Goal: Communication & Community: Answer question/provide support

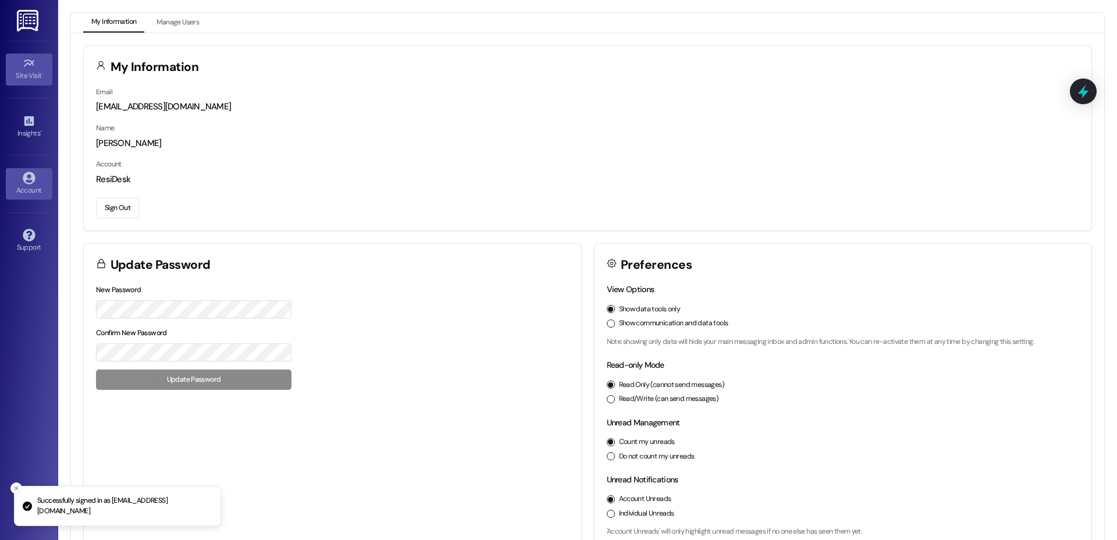
click at [19, 65] on link "Site Visit •" at bounding box center [29, 69] width 47 height 31
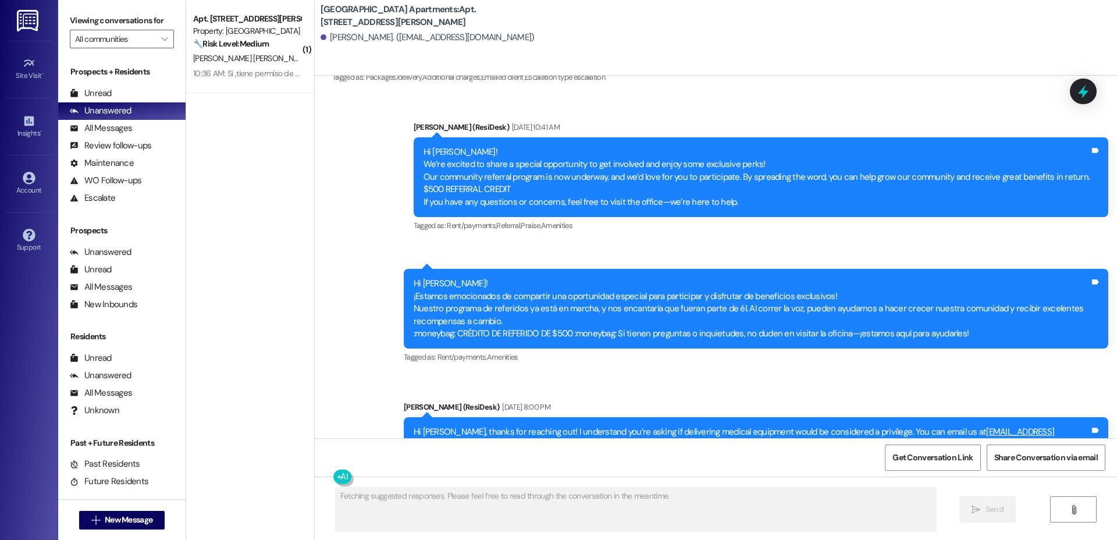
scroll to position [10779, 0]
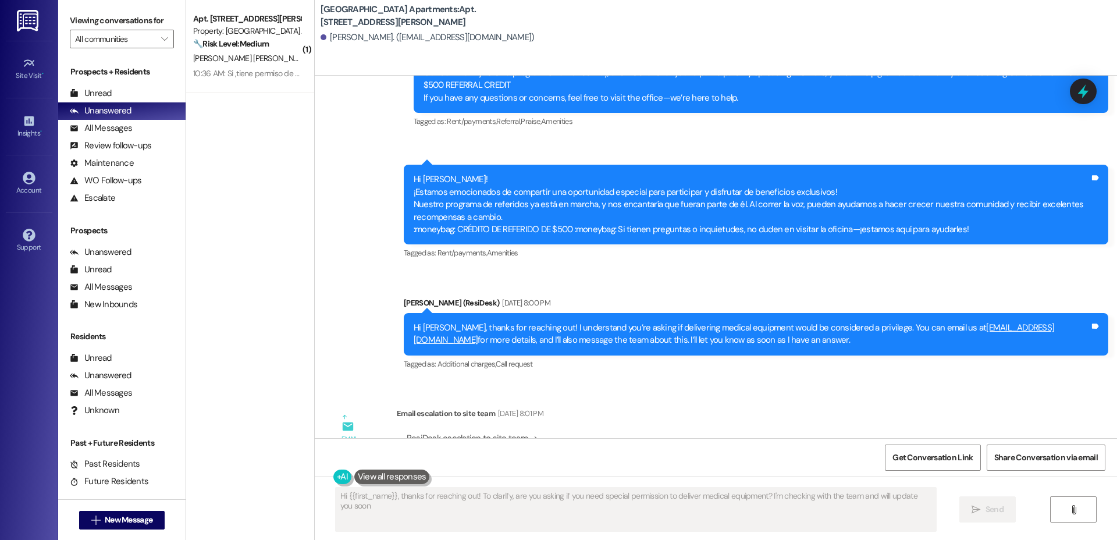
type textarea "Hi {{first_name}}, thanks for reaching out! To clarify, are you asking if you n…"
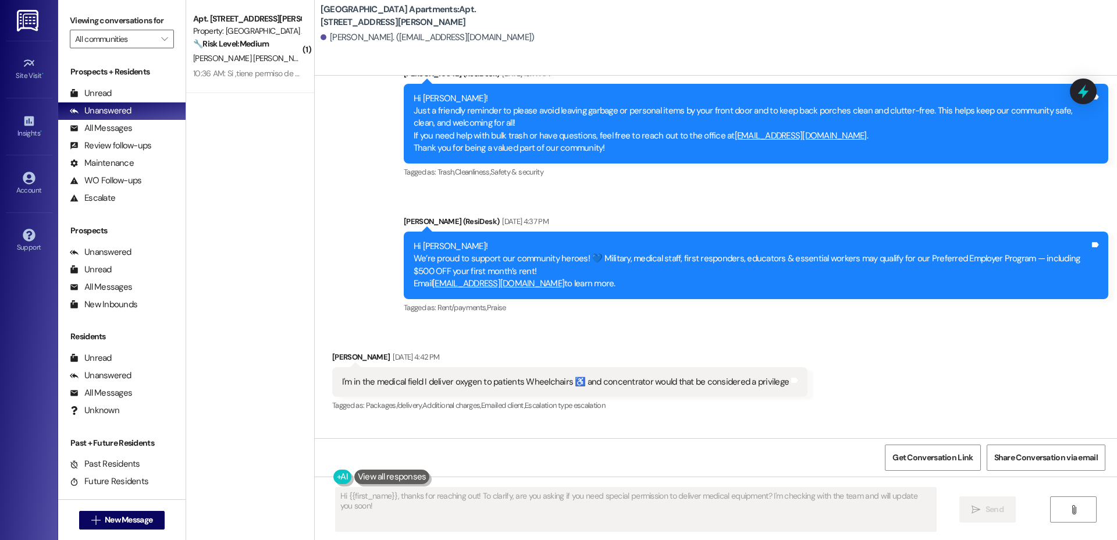
scroll to position [10322, 0]
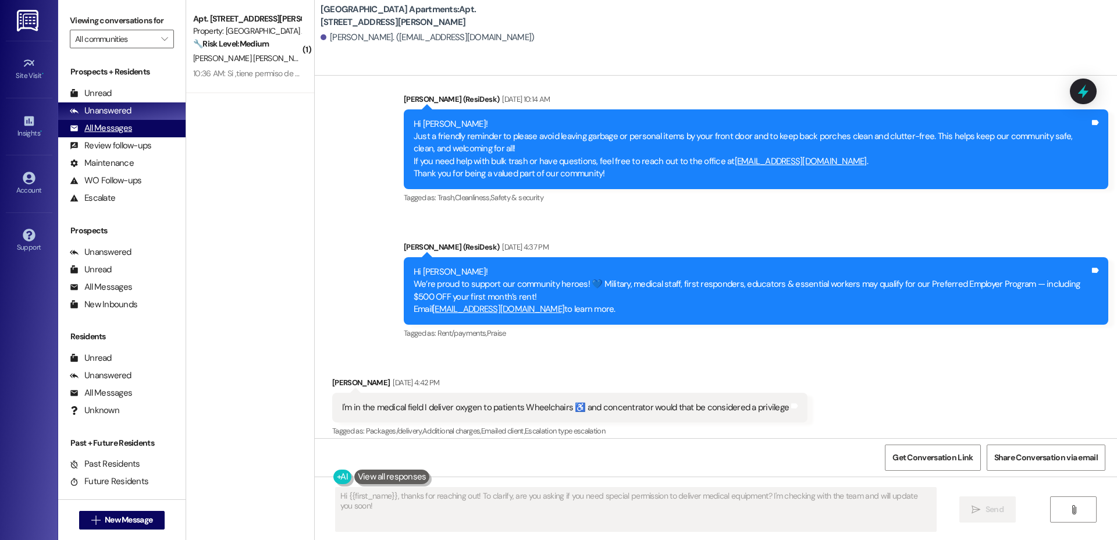
click at [103, 124] on div "All Messages" at bounding box center [101, 128] width 62 height 12
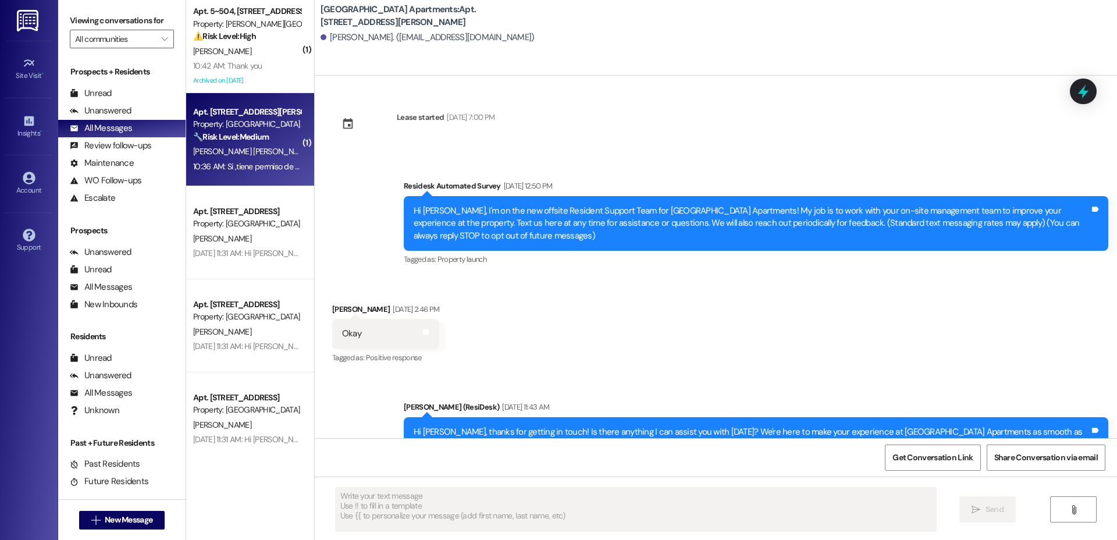
type textarea "Fetching suggested responses. Please feel free to read through the conversation…"
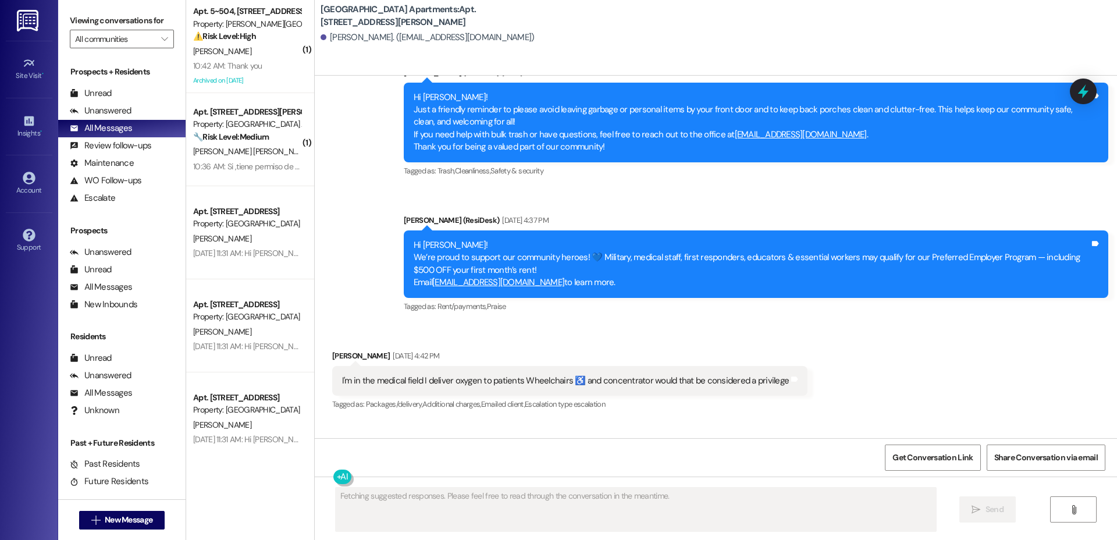
scroll to position [10572, 0]
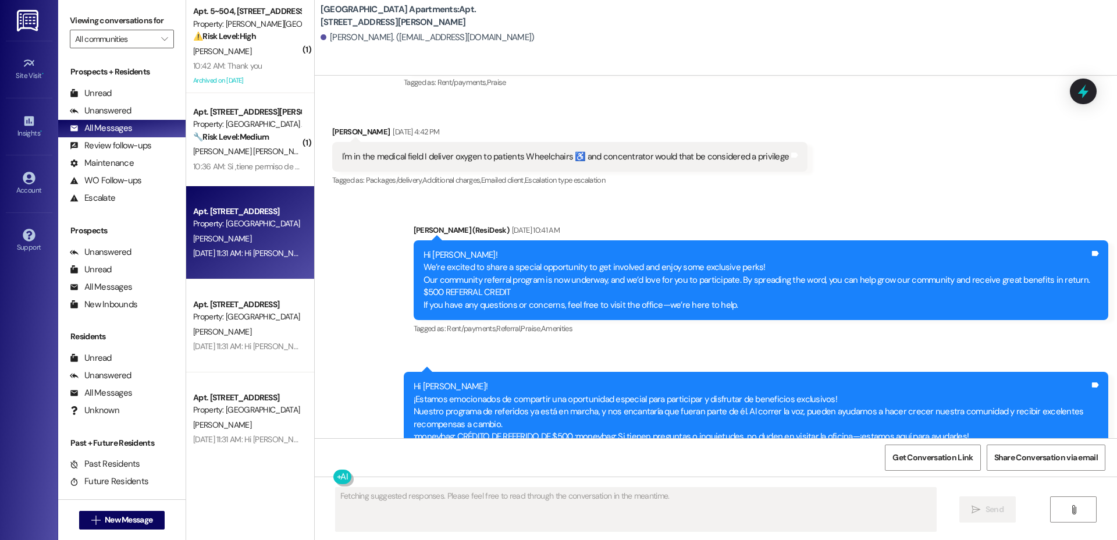
click at [261, 230] on div "Apt. [STREET_ADDRESS] Property: [GEOGRAPHIC_DATA]" at bounding box center [247, 217] width 110 height 27
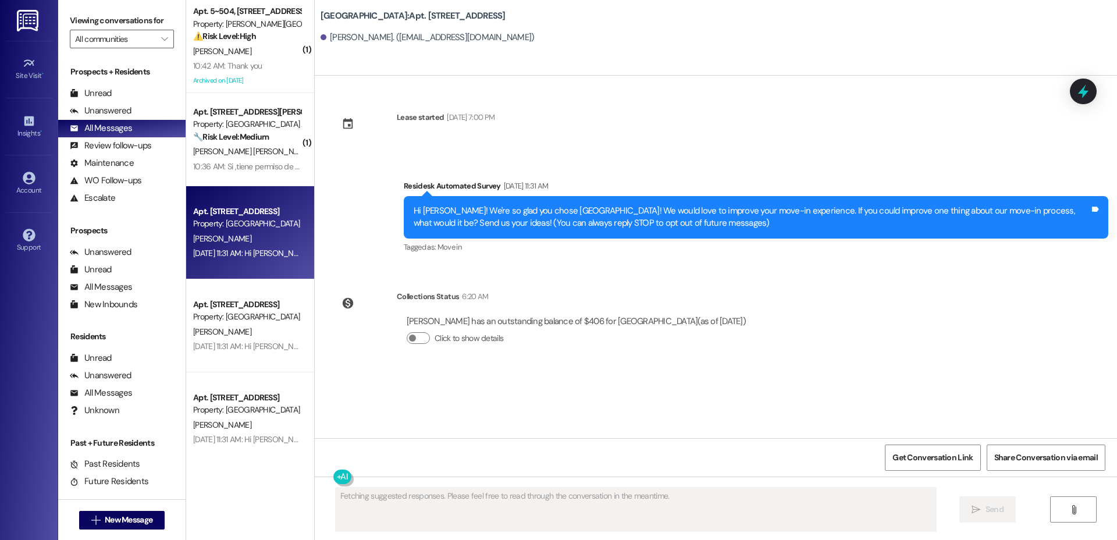
scroll to position [0, 0]
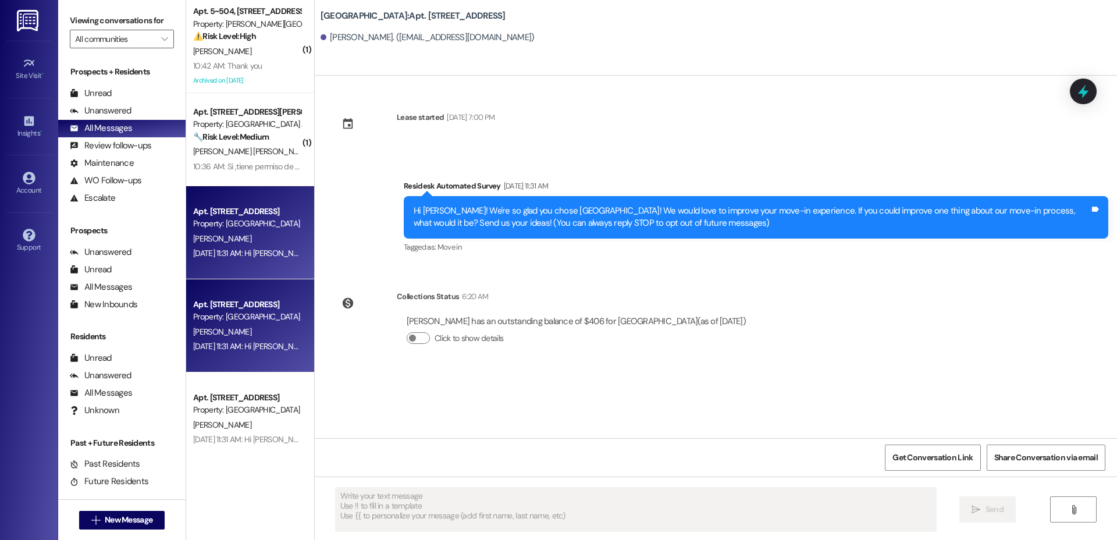
click at [215, 315] on div "Property: [GEOGRAPHIC_DATA]" at bounding box center [247, 317] width 108 height 12
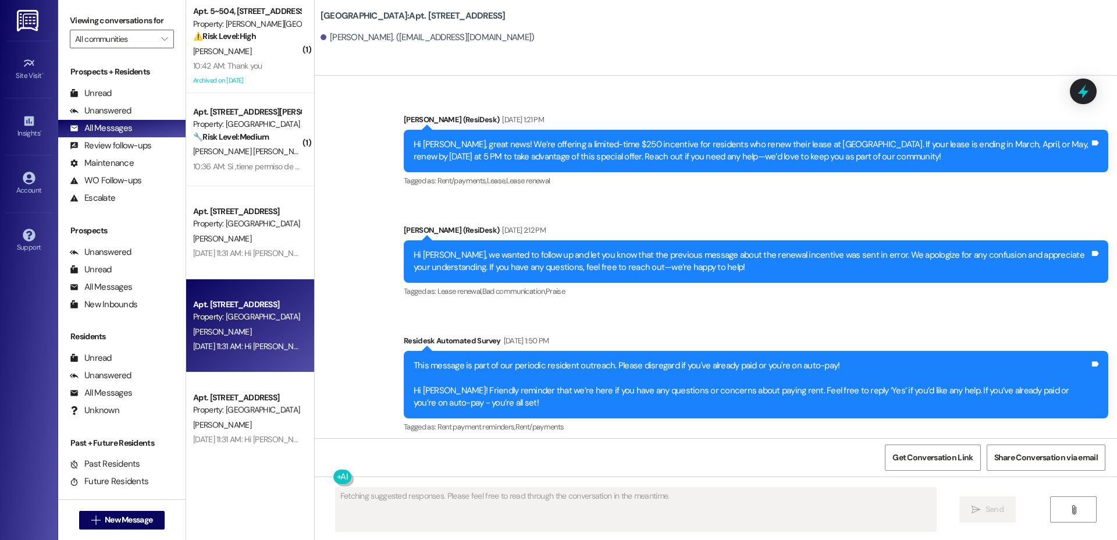
scroll to position [787, 0]
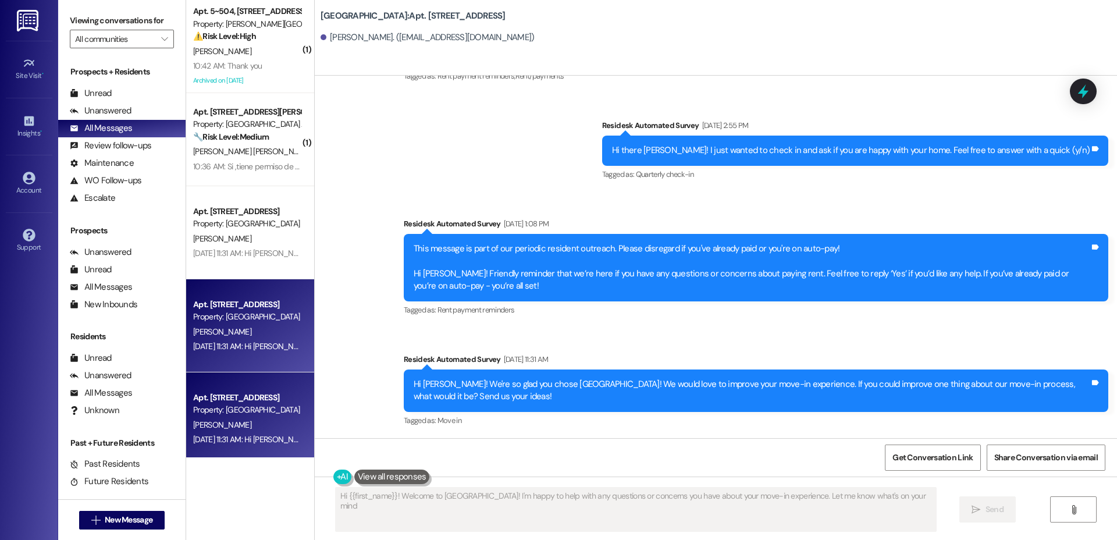
type textarea "Hi {{first_name}}! Welcome to [GEOGRAPHIC_DATA]! I'm happy to help with any que…"
click at [225, 407] on div "Property: [GEOGRAPHIC_DATA]" at bounding box center [247, 410] width 108 height 12
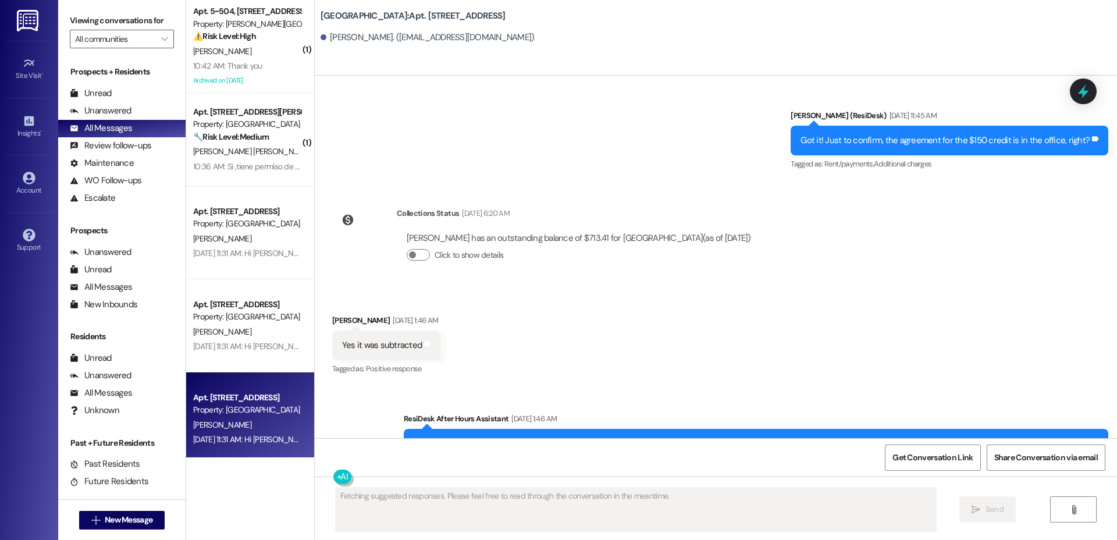
scroll to position [4651, 0]
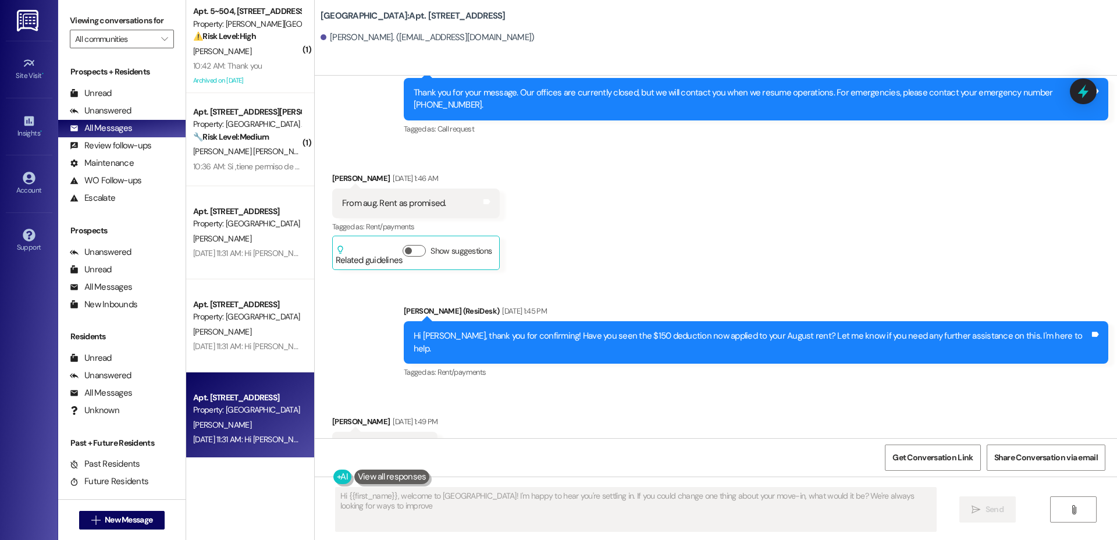
type textarea "Hi {{first_name}}, welcome to [GEOGRAPHIC_DATA]! I'm happy to hear you're settl…"
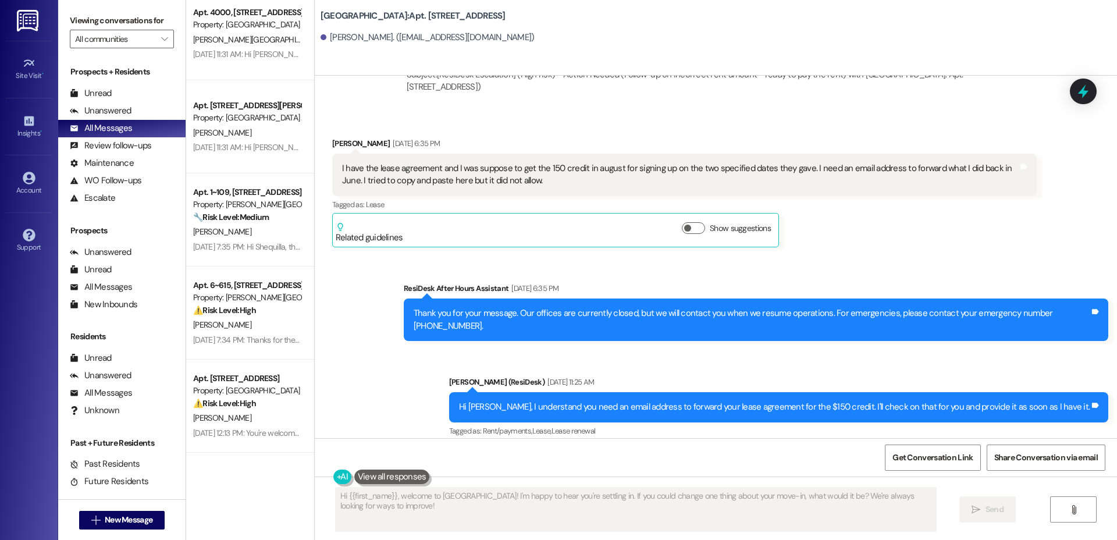
scroll to position [499, 0]
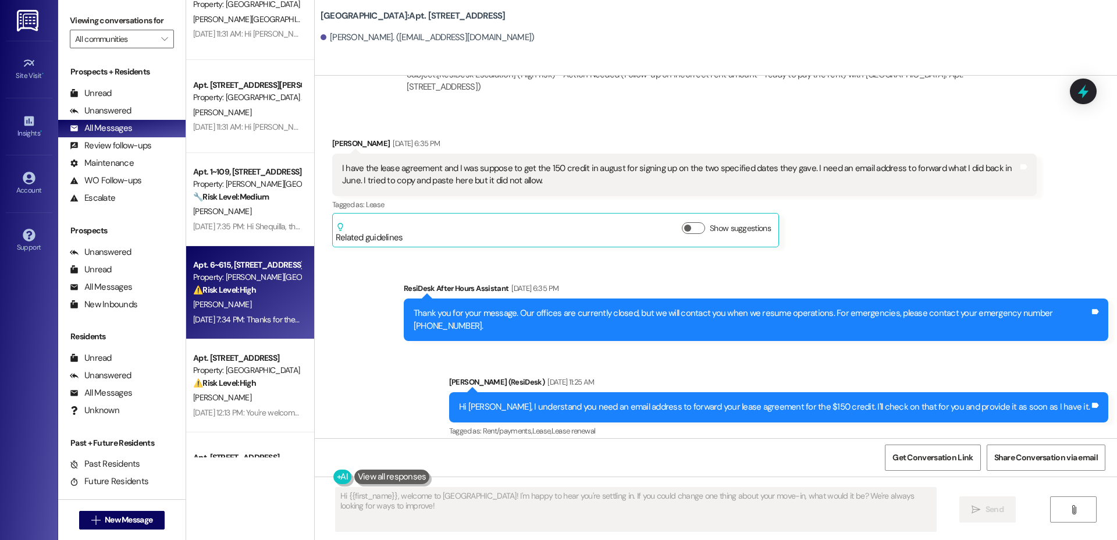
click at [225, 252] on div "Apt. 6~615, [STREET_ADDRESS] Property: [PERSON_NAME][GEOGRAPHIC_DATA] Apartment…" at bounding box center [250, 292] width 128 height 93
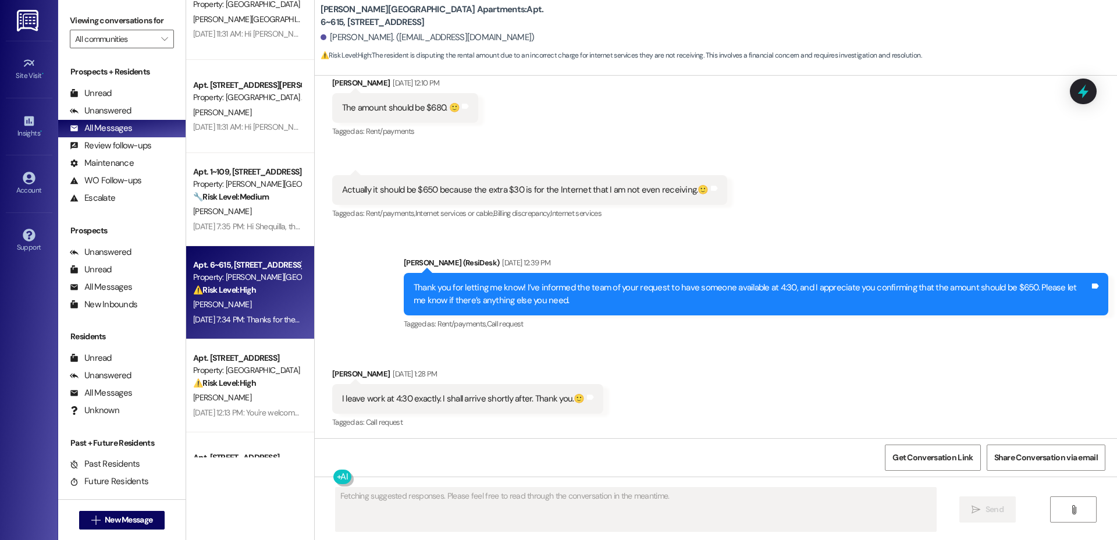
scroll to position [15326, 0]
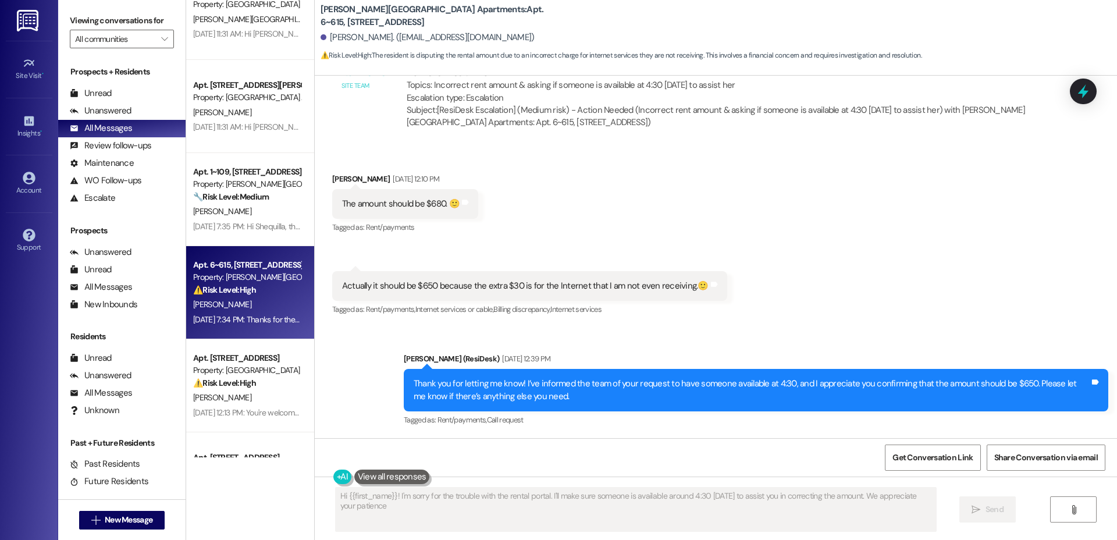
type textarea "Hi {{first_name}}! I'm sorry for the trouble with the rental portal. I'll make …"
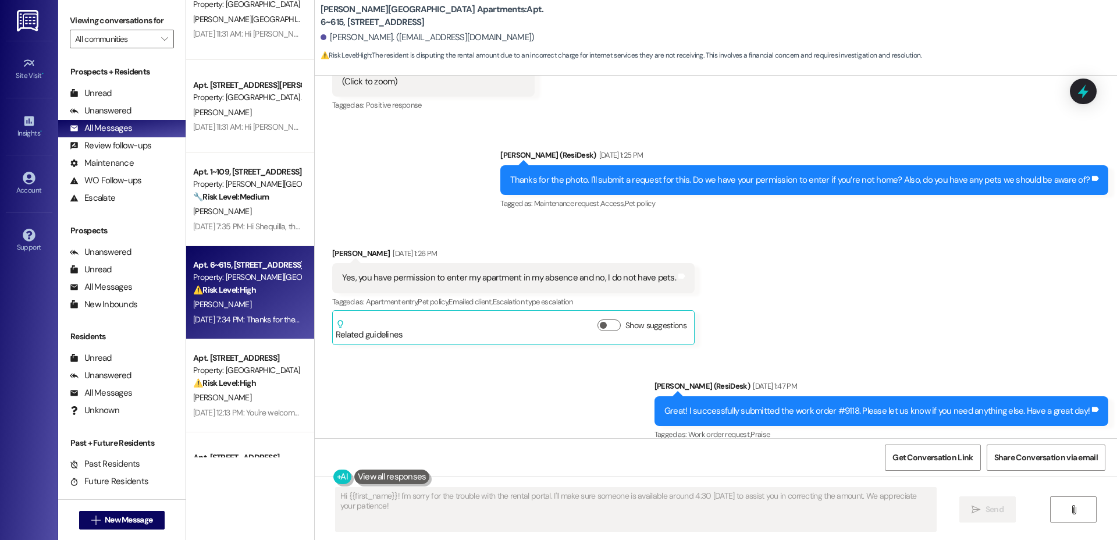
scroll to position [12795, 0]
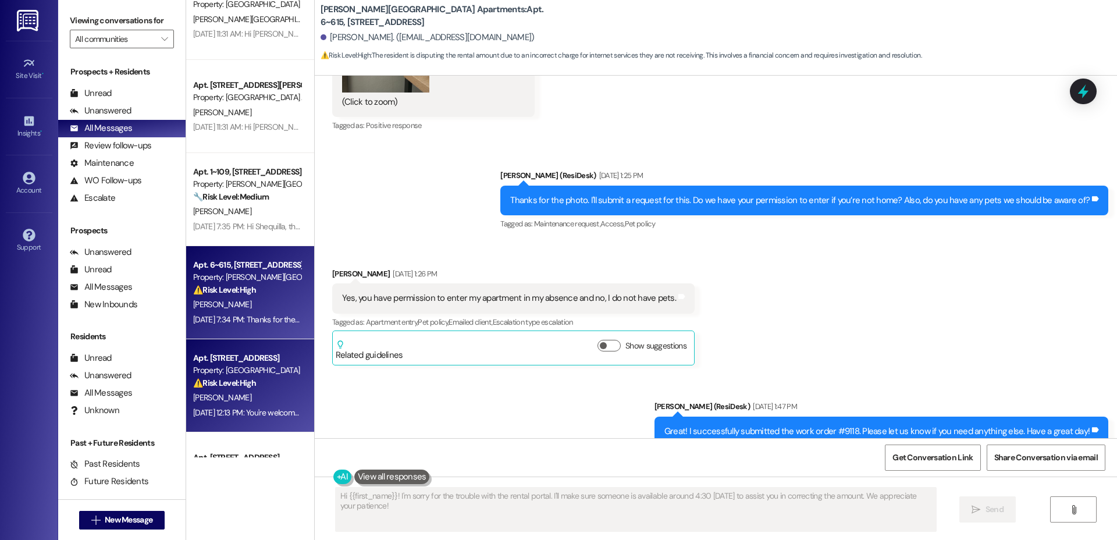
click at [211, 347] on div "Apt. [STREET_ADDRESS] Property: [GEOGRAPHIC_DATA] ⚠️ Risk Level: High The resid…" at bounding box center [250, 385] width 128 height 93
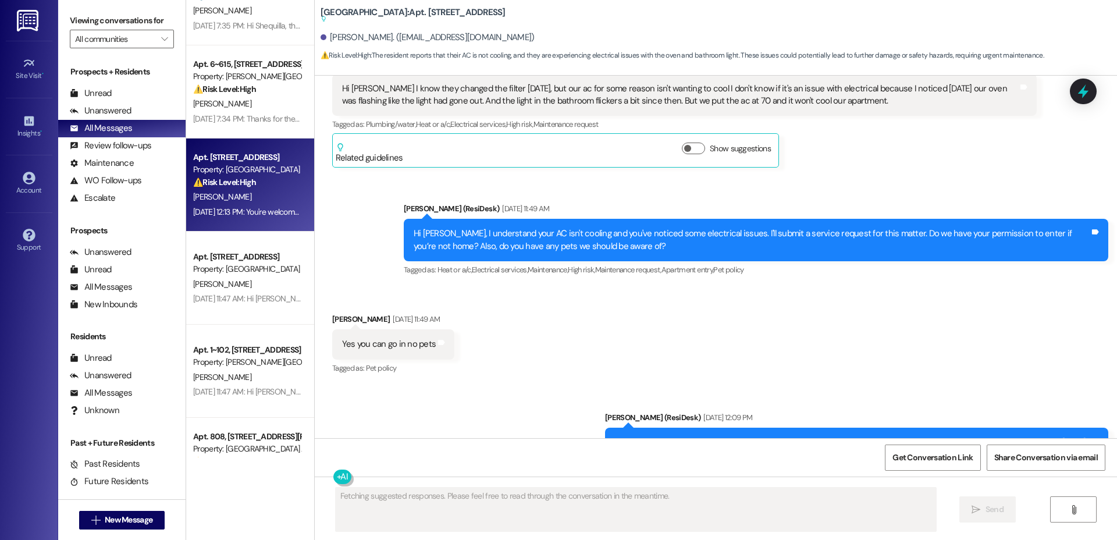
scroll to position [13922, 0]
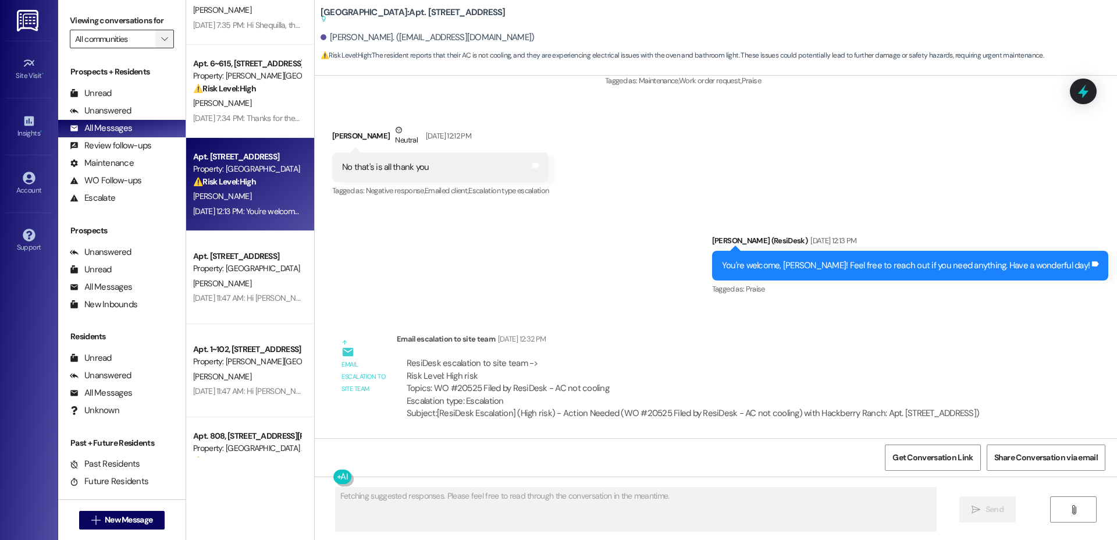
click at [159, 44] on span "" at bounding box center [164, 39] width 11 height 19
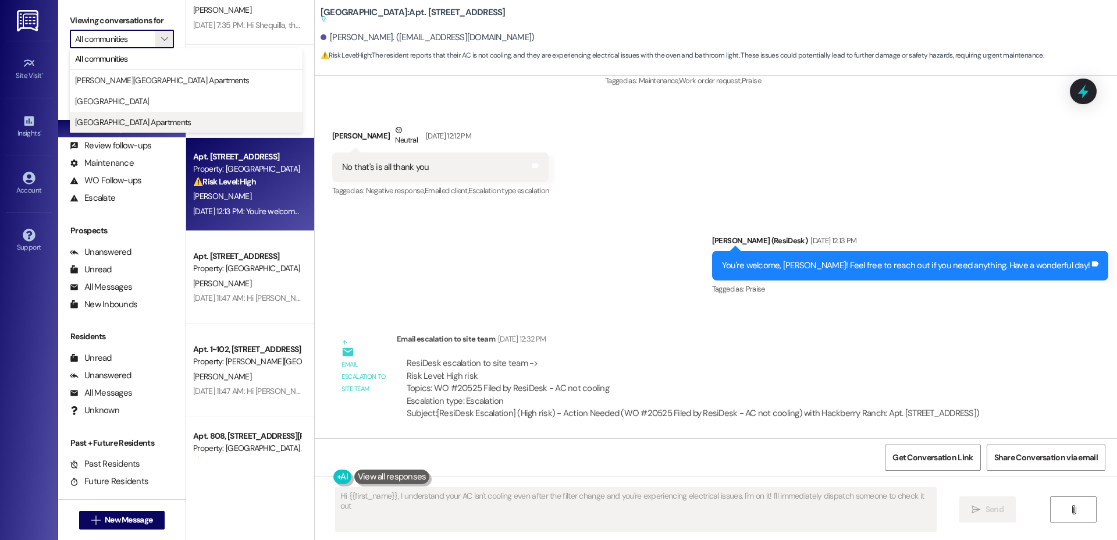
type textarea "Hi {{first_name}}, I understand your AC isn't cooling even after the filter cha…"
click at [126, 115] on button "[GEOGRAPHIC_DATA] Apartments" at bounding box center [186, 122] width 233 height 21
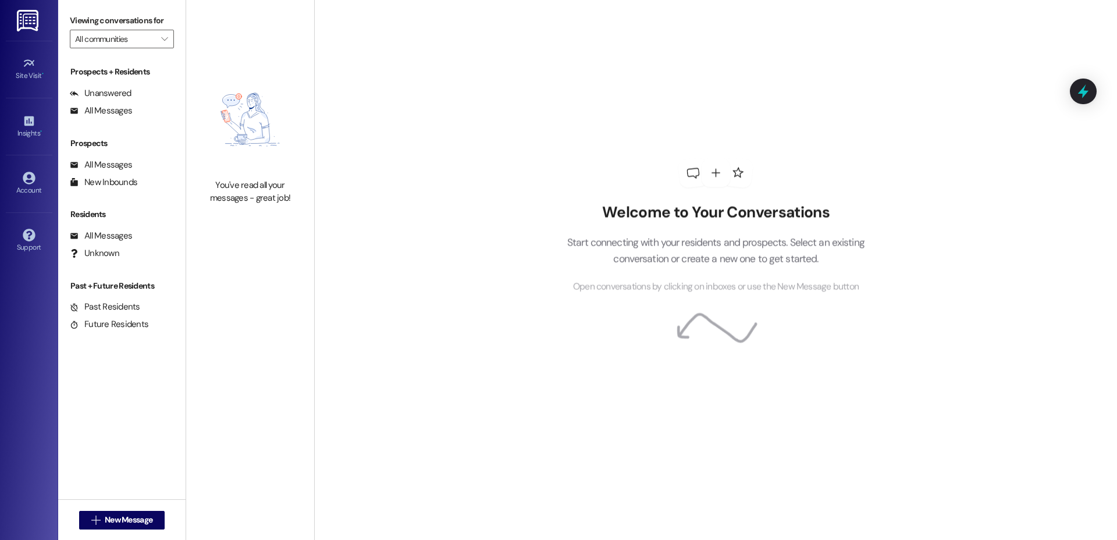
type input "[GEOGRAPHIC_DATA] Apartments"
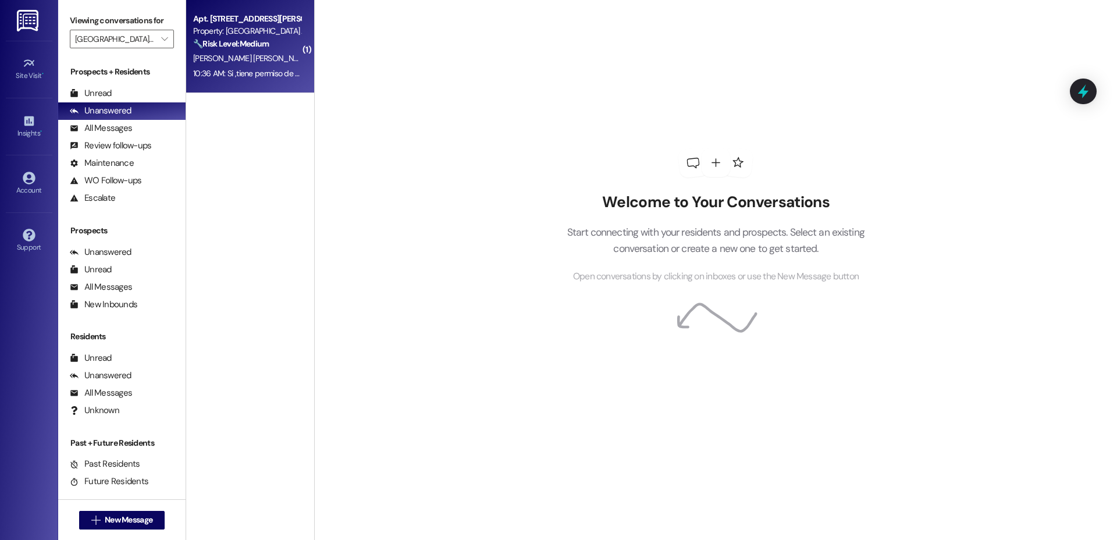
click at [215, 62] on span "[PERSON_NAME] [PERSON_NAME]" at bounding box center [252, 58] width 118 height 10
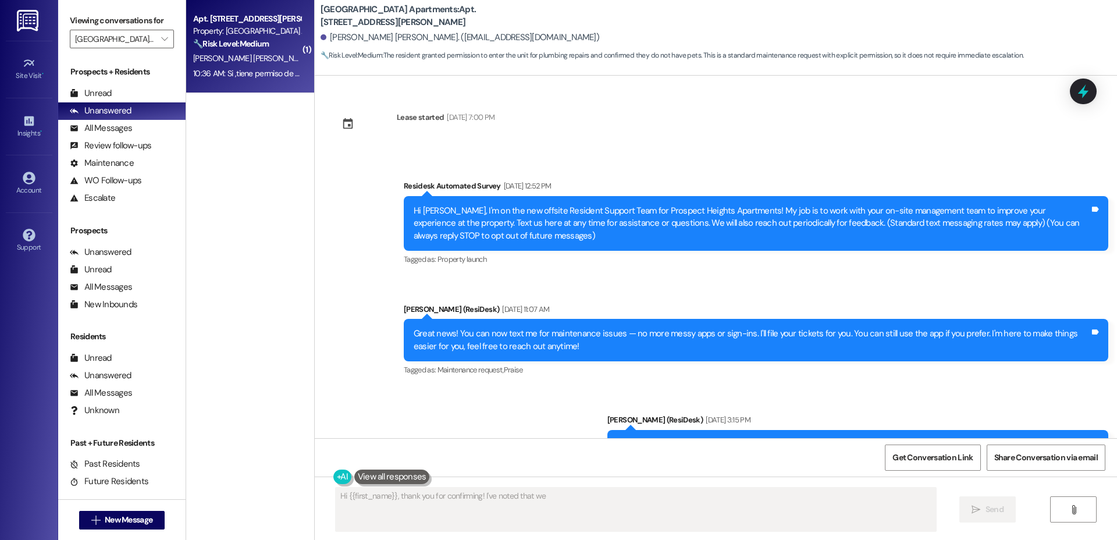
scroll to position [8314, 0]
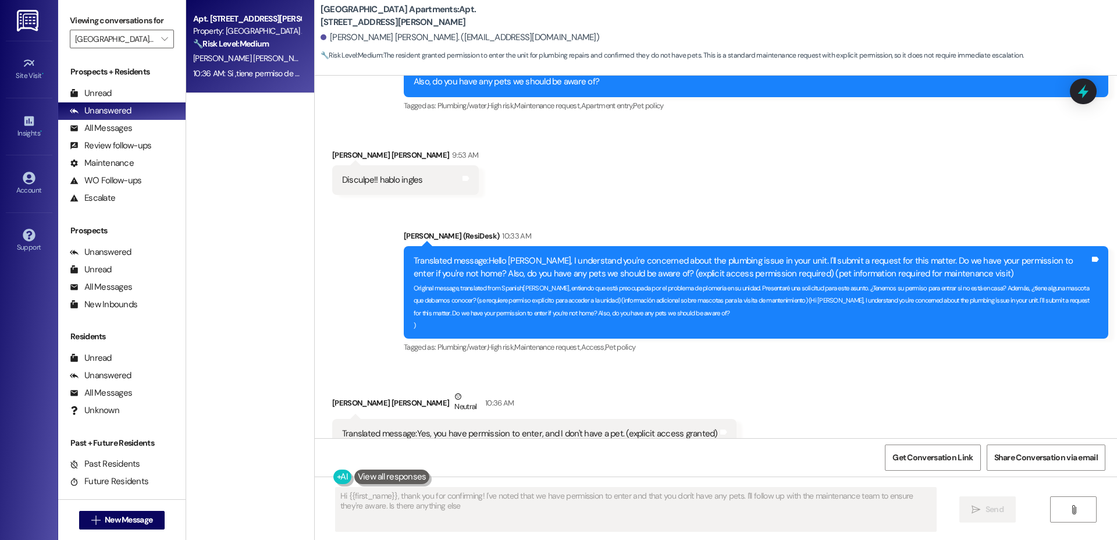
type textarea "Hi {{first_name}}, thank you for confirming! I've noted that we have permission…"
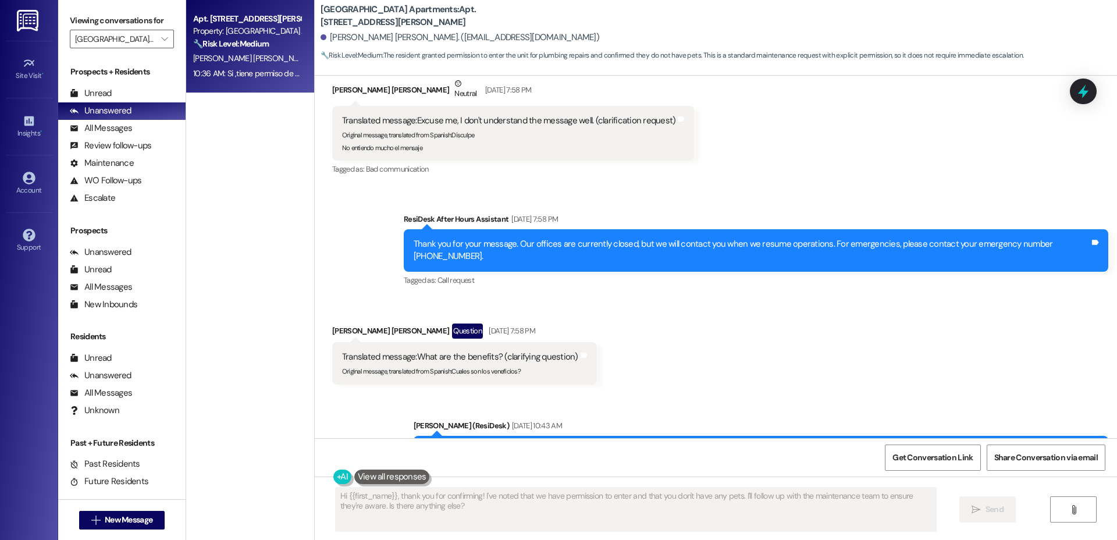
scroll to position [5860, 0]
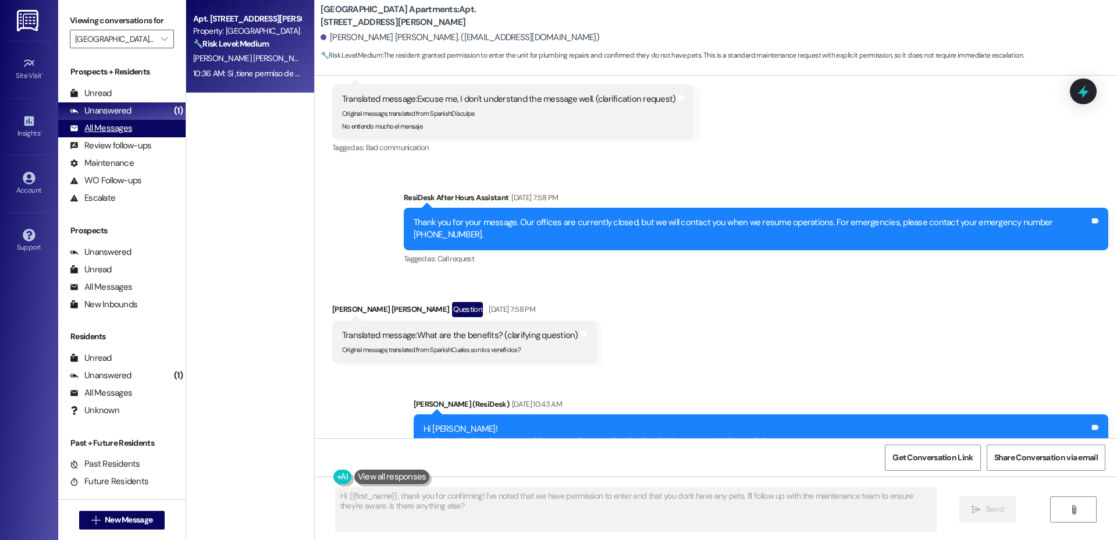
click at [90, 133] on div "All Messages" at bounding box center [101, 128] width 62 height 12
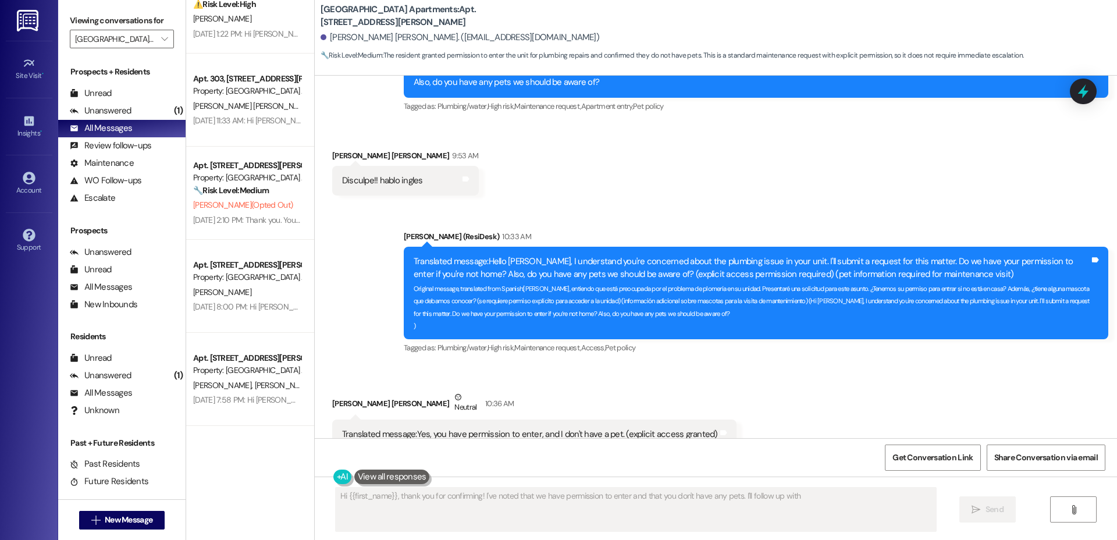
scroll to position [621, 0]
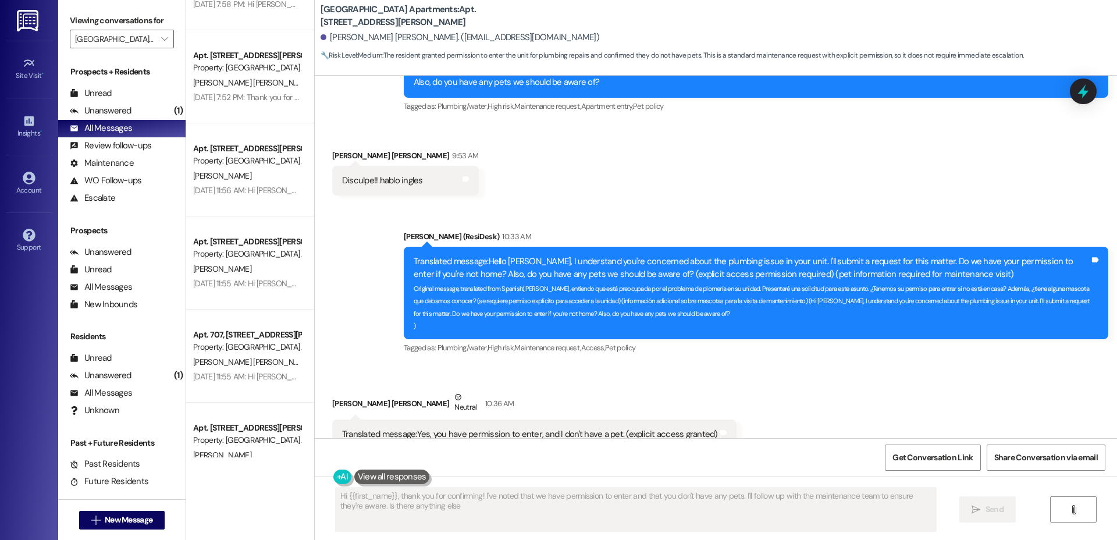
type textarea "Hi {{first_name}}, thank you for confirming! I've noted that we have permission…"
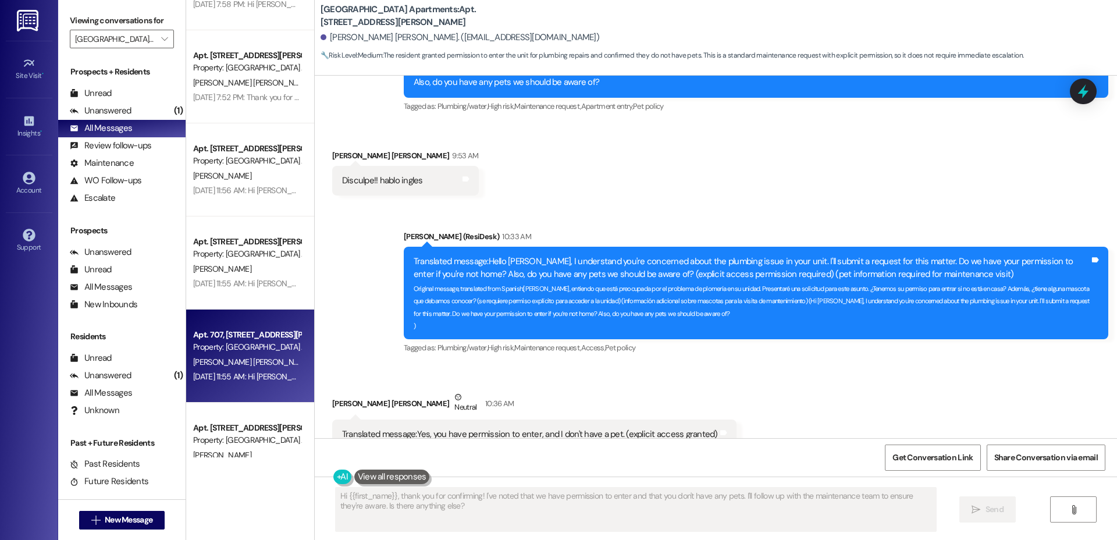
click at [249, 355] on div "[PERSON_NAME] [PERSON_NAME]" at bounding box center [247, 362] width 110 height 15
type textarea "Hi {{first_name}}, thank you for confirming! I've noted that we have permission…"
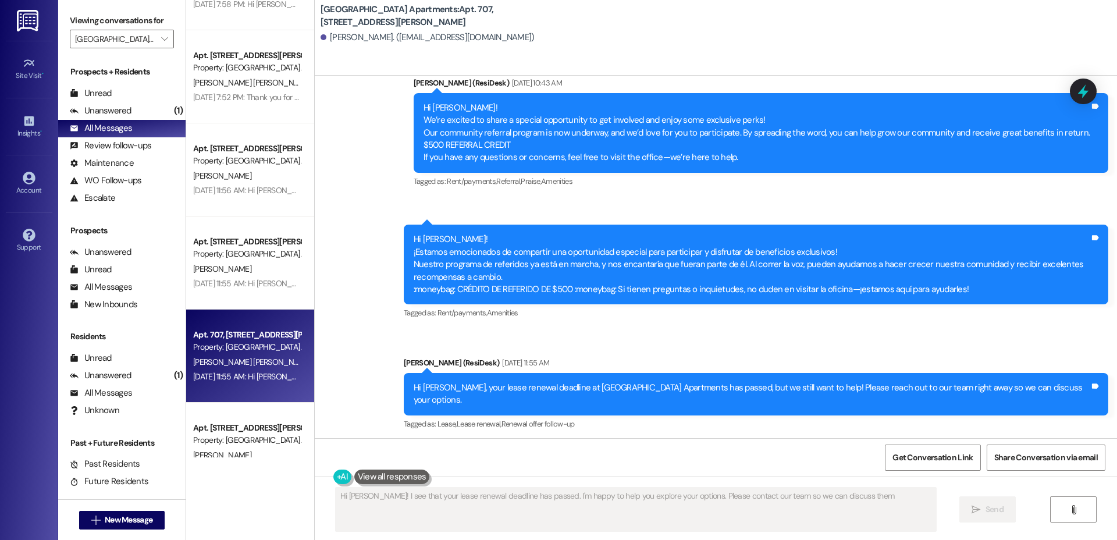
type textarea "Hi [PERSON_NAME]! I see that your lease renewal deadline has passed. I'm happy …"
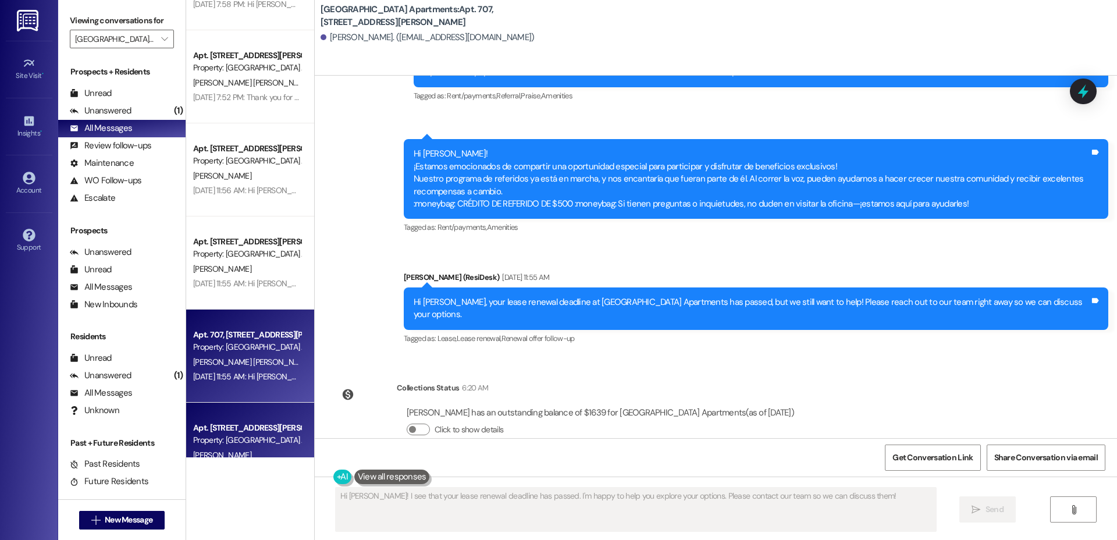
click at [251, 435] on div "Property: [GEOGRAPHIC_DATA] Apartments" at bounding box center [247, 440] width 108 height 12
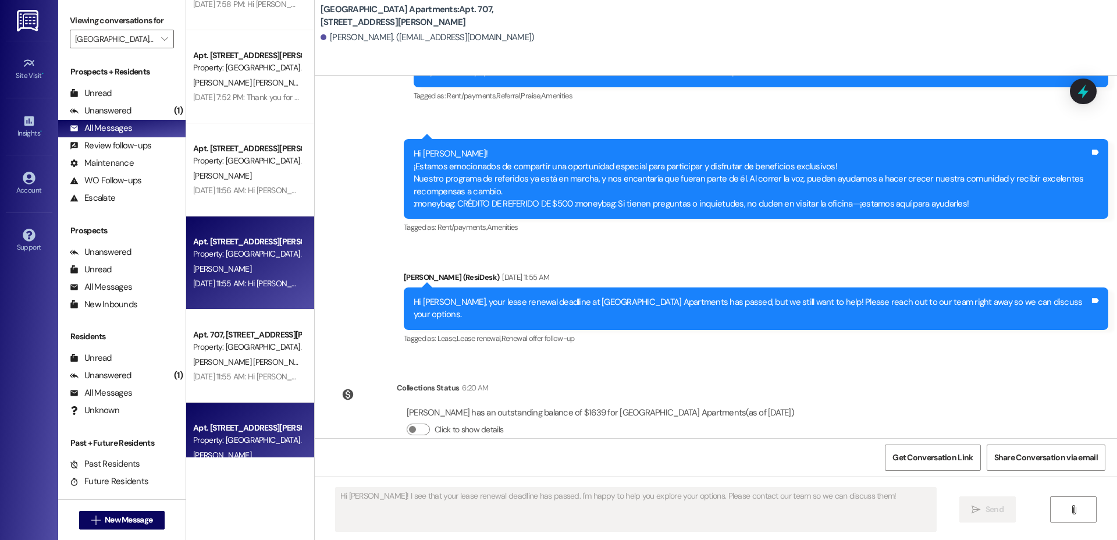
type textarea "Fetching suggested responses. Please feel free to read through the conversation…"
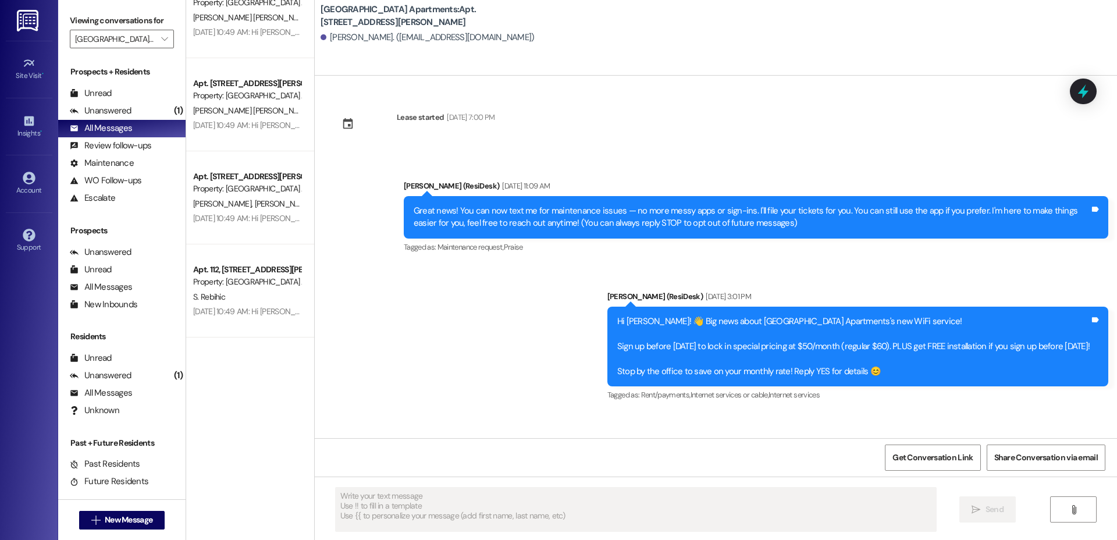
scroll to position [1259, 0]
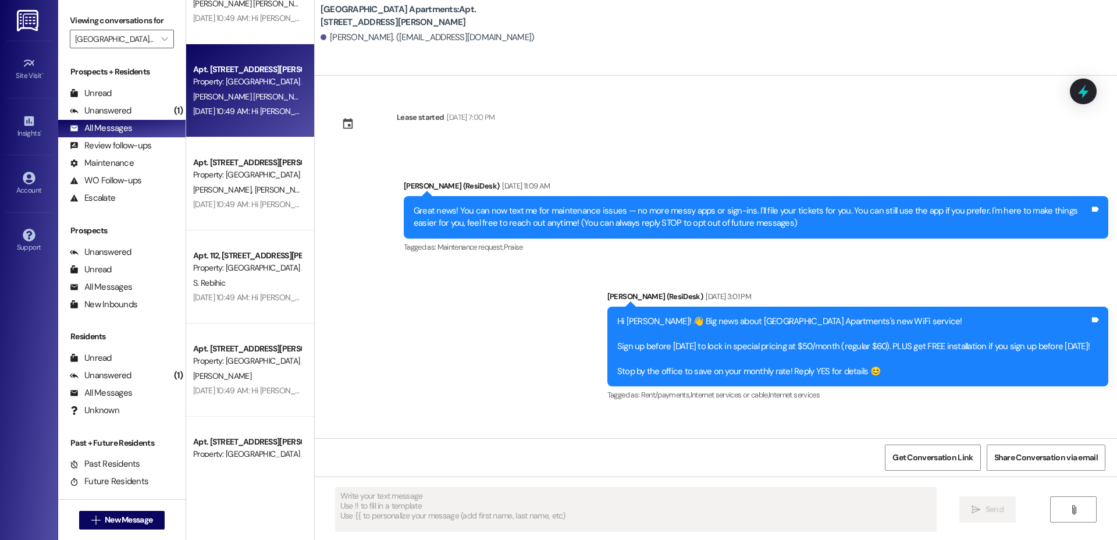
click at [208, 94] on span "[PERSON_NAME] [PERSON_NAME]" at bounding box center [254, 96] width 122 height 10
type textarea "Fetching suggested responses. Please feel free to read through the conversation…"
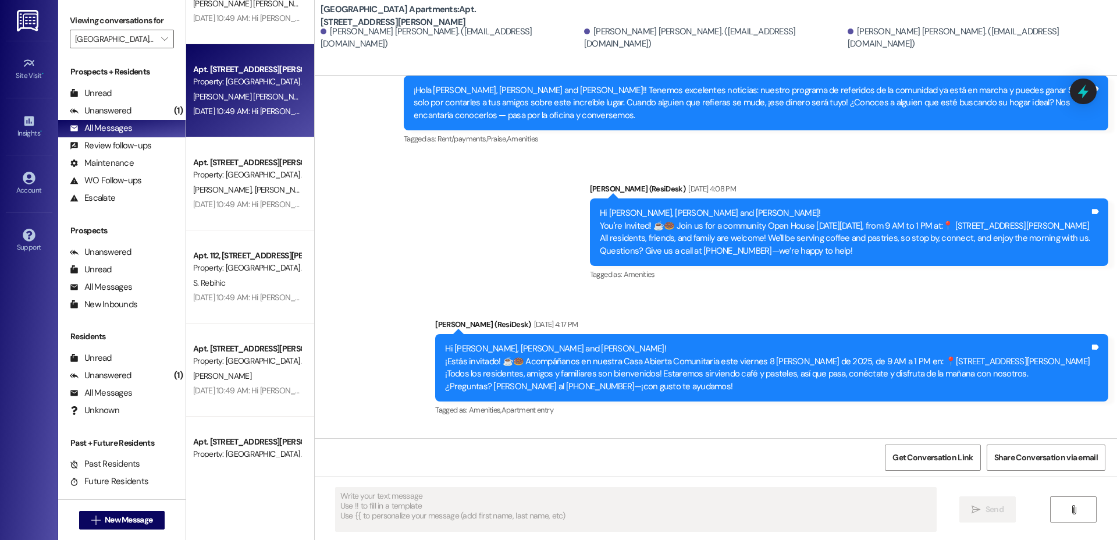
scroll to position [4482, 0]
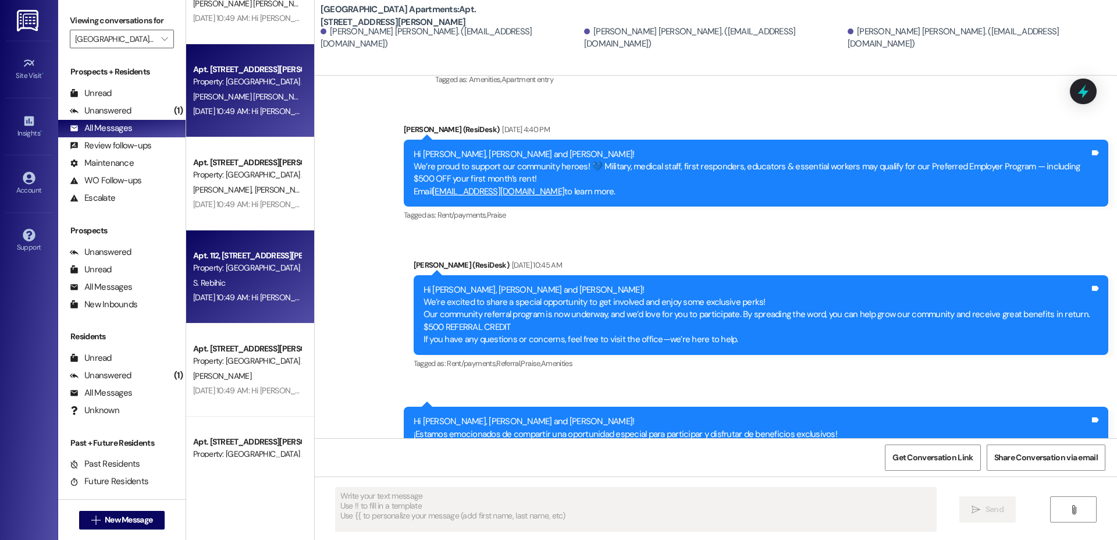
click at [222, 296] on div "[DATE] 10:49 AM: Hi [PERSON_NAME]! ¡Estamos emocionados de compartir una oportu…" at bounding box center [1079, 297] width 1773 height 10
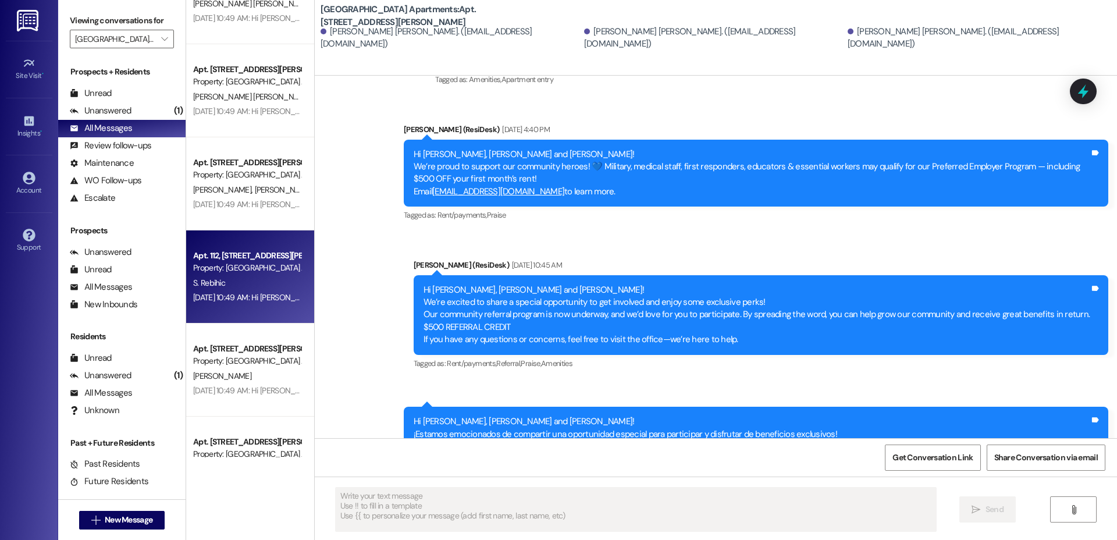
type textarea "Fetching suggested responses. Please feel free to read through the conversation…"
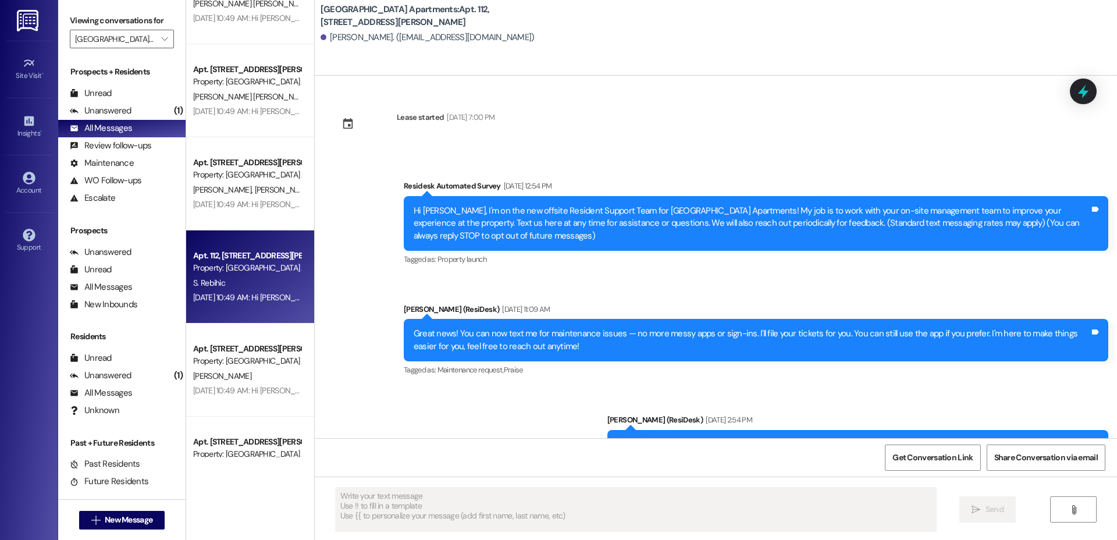
type textarea "Fetching suggested responses. Please feel free to read through the conversation…"
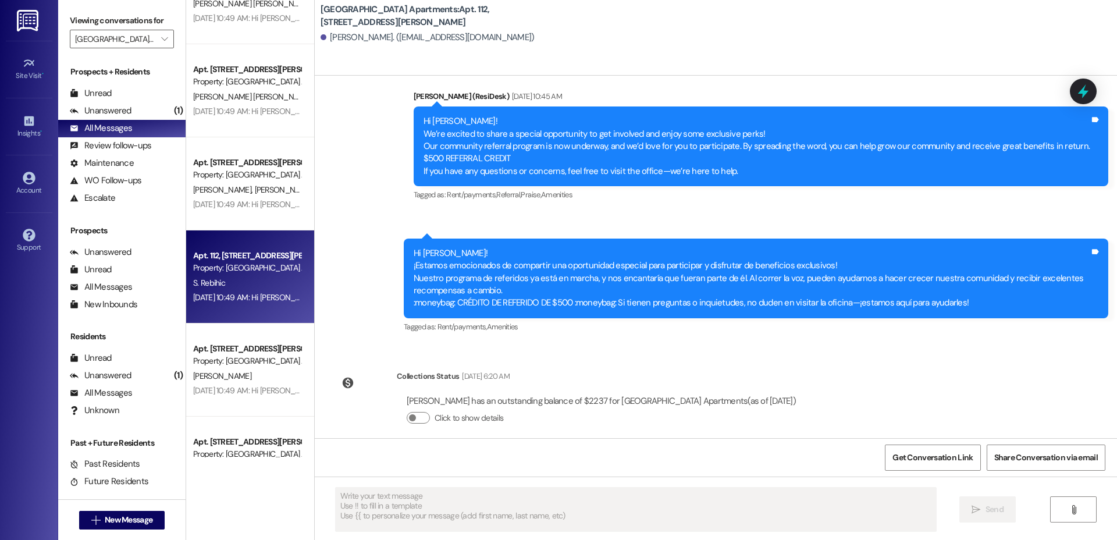
scroll to position [2192, 0]
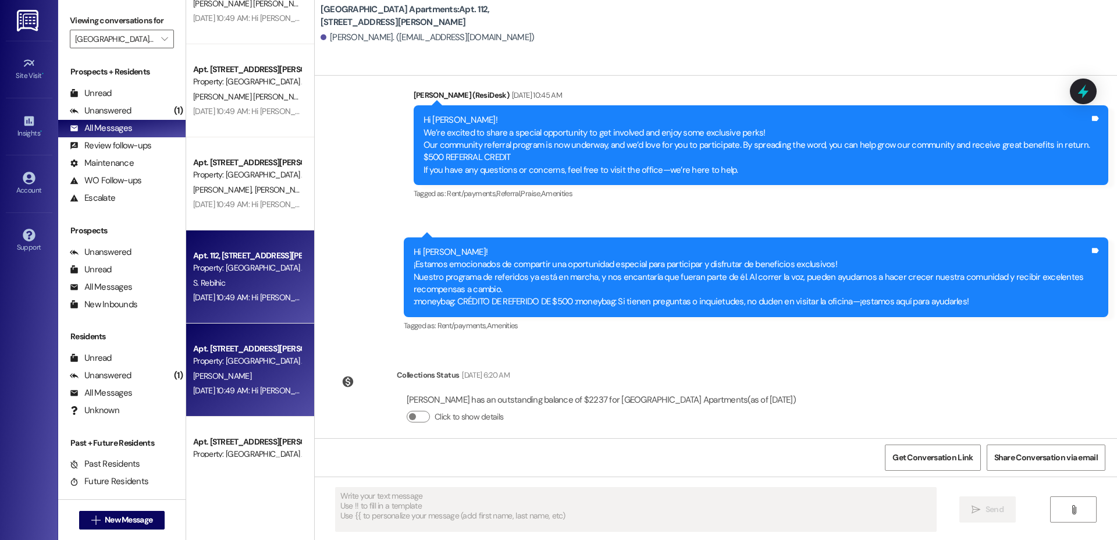
click at [233, 406] on div "Apt. 113, [STREET_ADDRESS][PERSON_NAME] Property: [GEOGRAPHIC_DATA] Apartments …" at bounding box center [250, 369] width 128 height 93
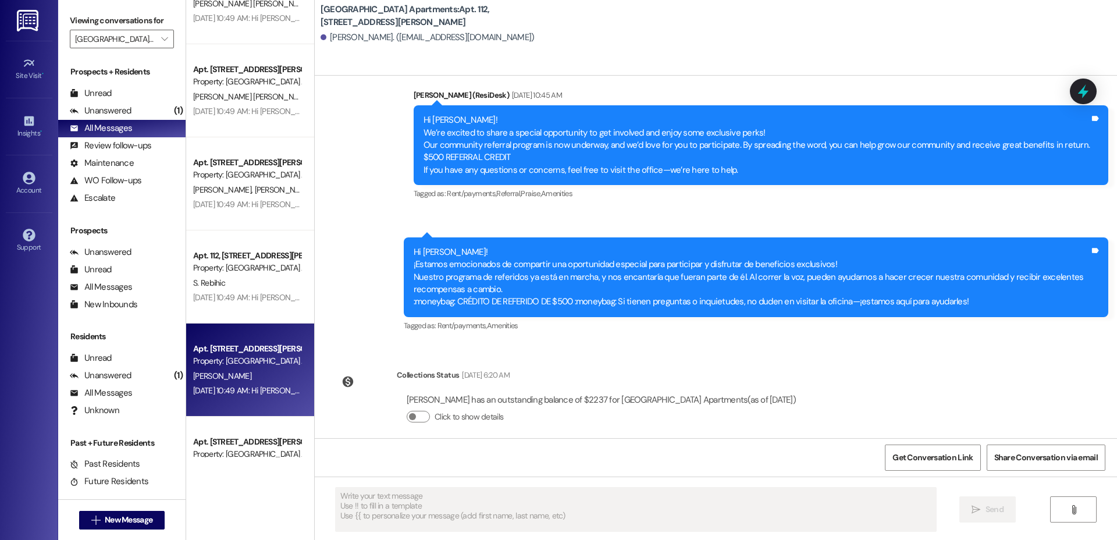
type textarea "Fetching suggested responses. Please feel free to read through the conversation…"
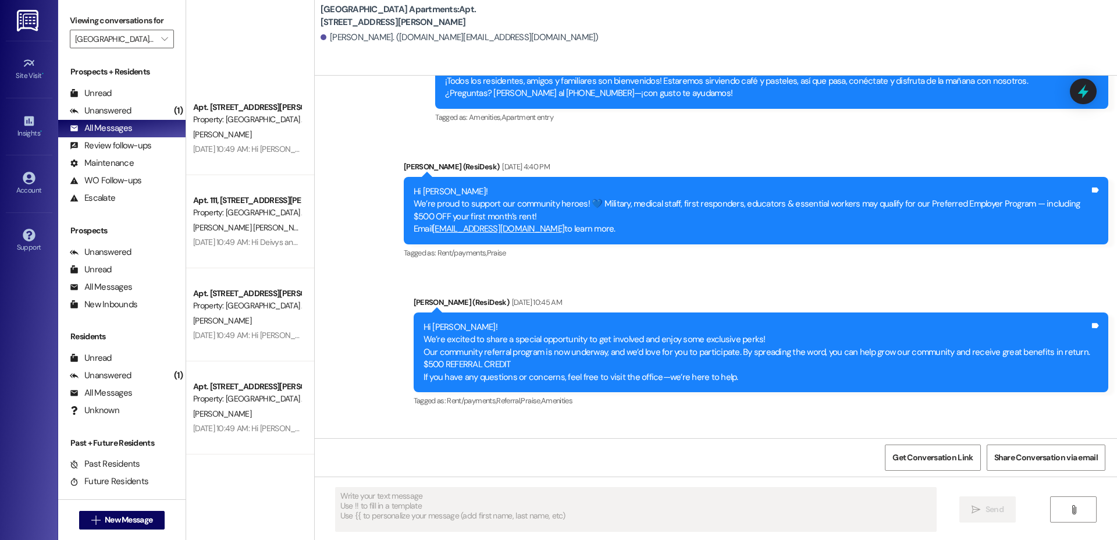
scroll to position [1805, 0]
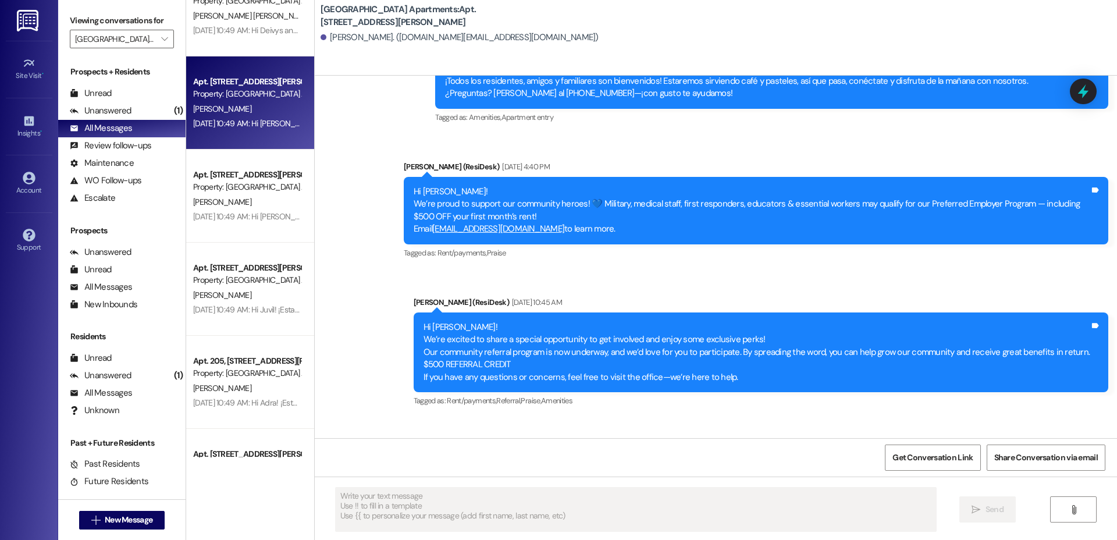
click at [219, 89] on div "Property: [GEOGRAPHIC_DATA] Apartments" at bounding box center [247, 94] width 108 height 12
type textarea "Fetching suggested responses. Please feel free to read through the conversation…"
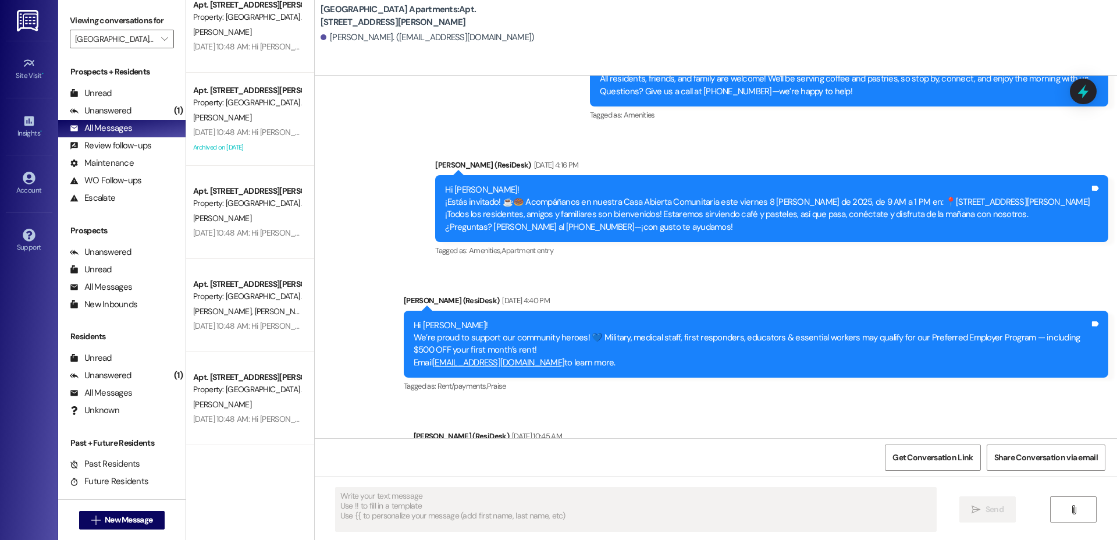
scroll to position [2459, 0]
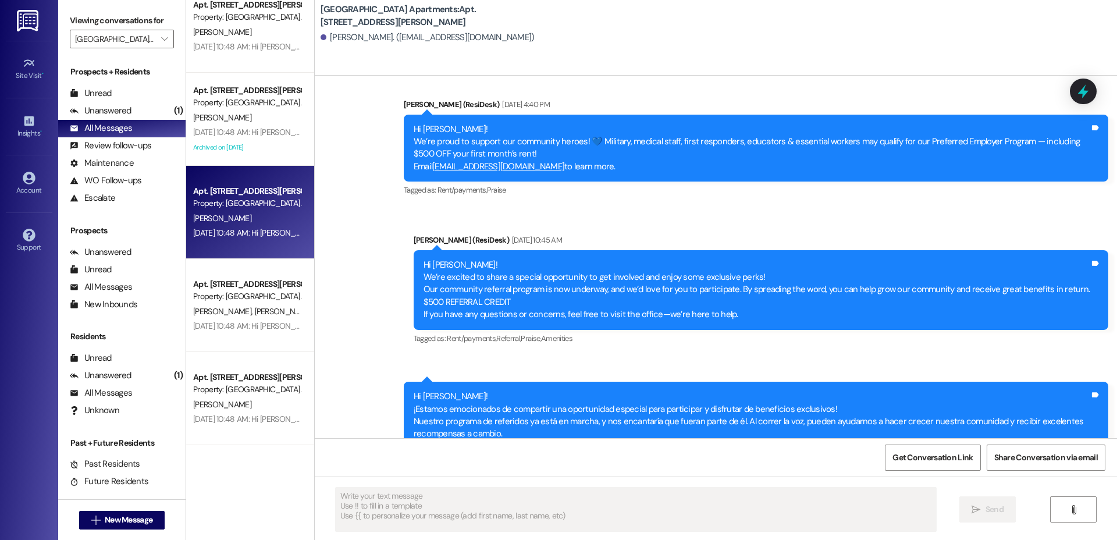
click at [213, 239] on div "[DATE] 10:48 AM: Hi [PERSON_NAME]! ¡Estamos emocionados de compartir una oportu…" at bounding box center [247, 233] width 110 height 15
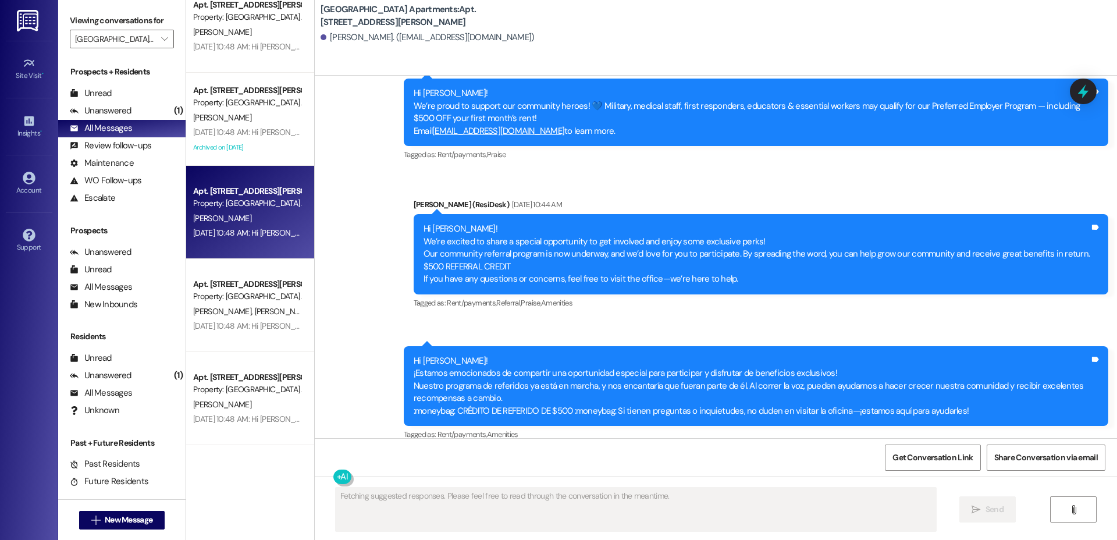
scroll to position [2659, 0]
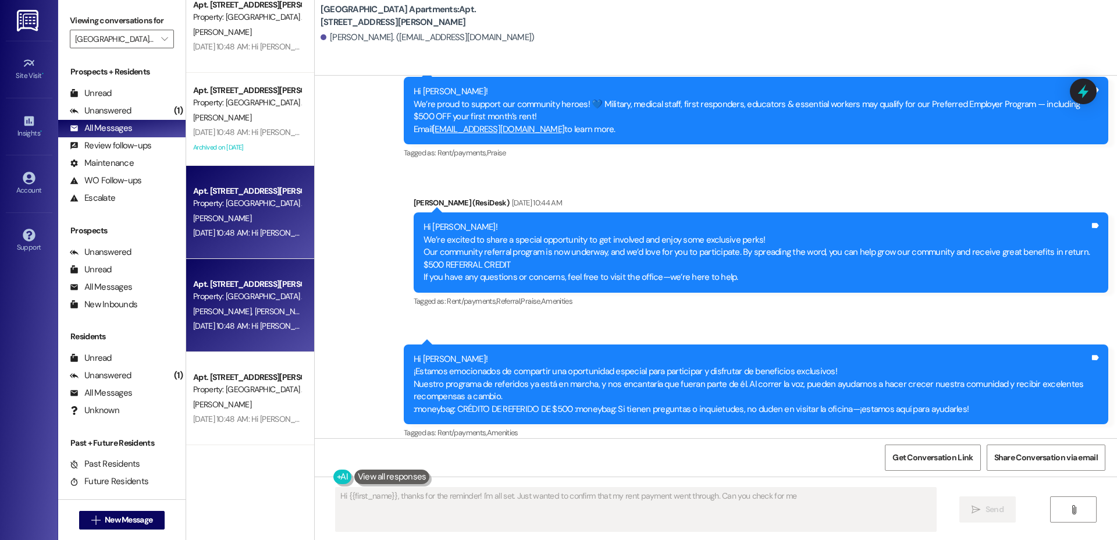
type textarea "Hi {{first_name}}, thanks for the reminder! I'm all set. Just wanted to confirm…"
click at [193, 308] on span "[PERSON_NAME]" at bounding box center [224, 311] width 62 height 10
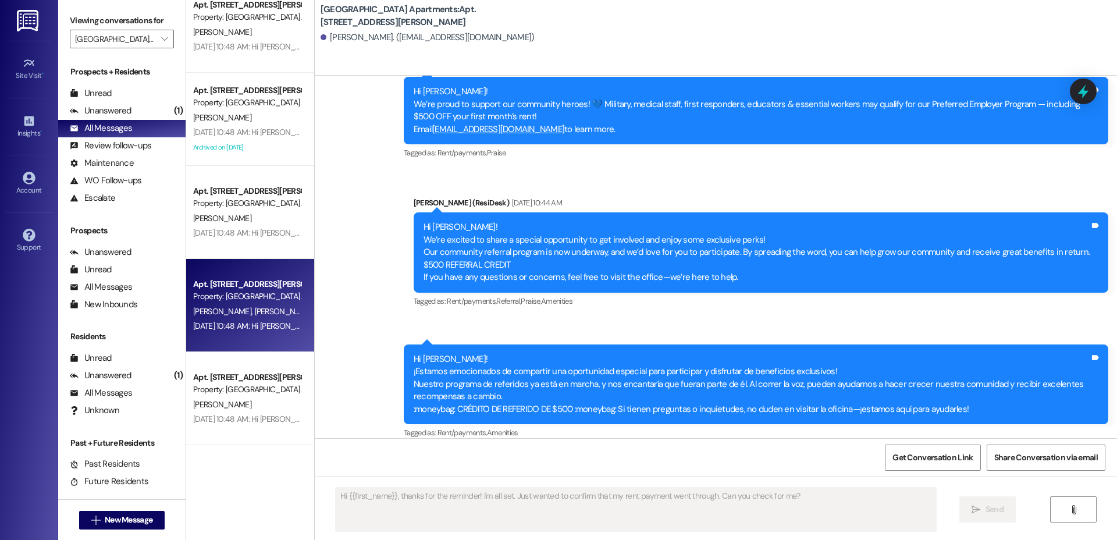
type textarea "Fetching suggested responses. Please feel free to read through the conversation…"
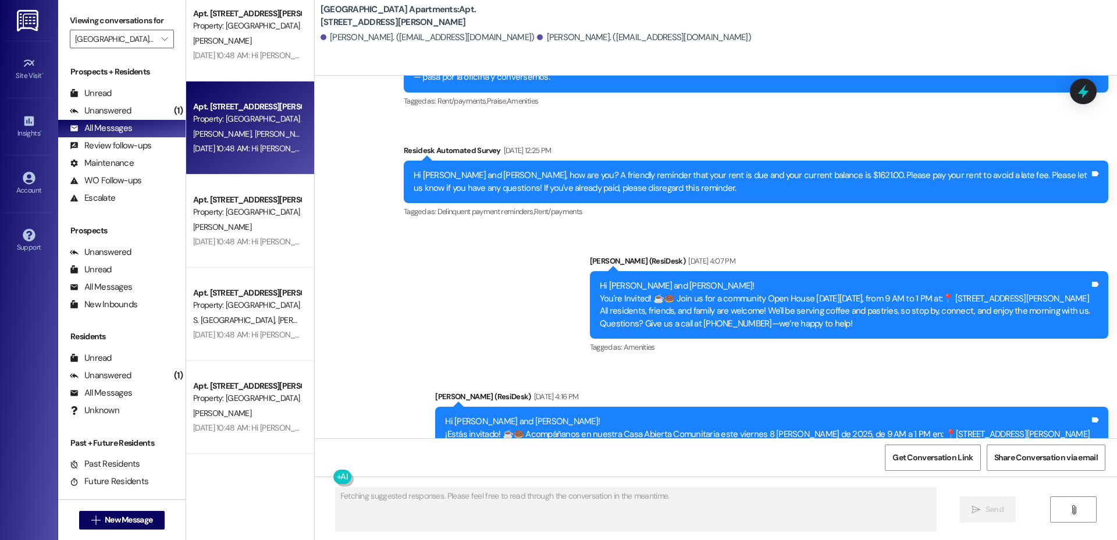
scroll to position [2728, 0]
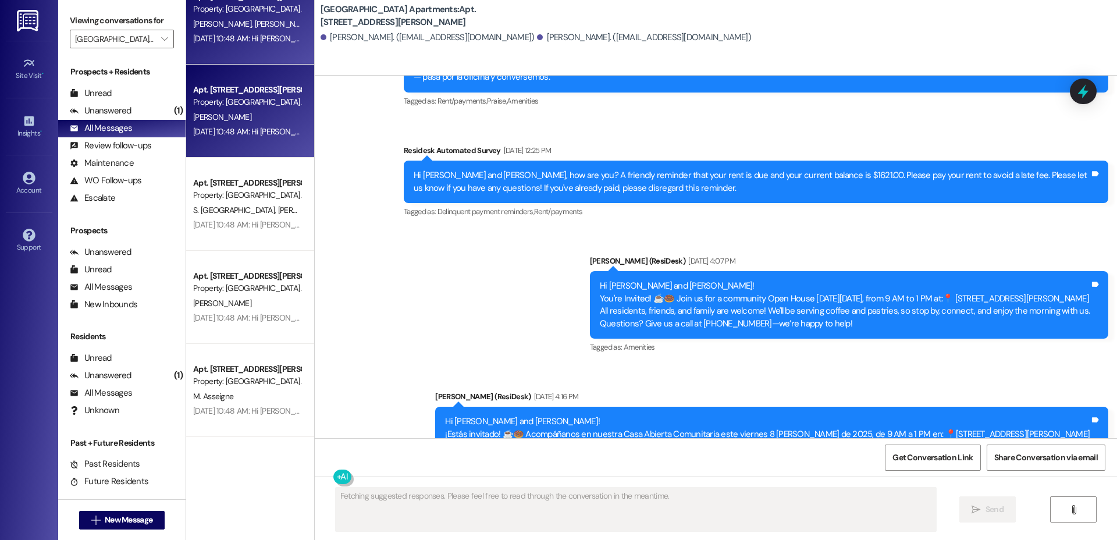
click at [209, 84] on div "Apt. [STREET_ADDRESS][PERSON_NAME]" at bounding box center [247, 90] width 108 height 12
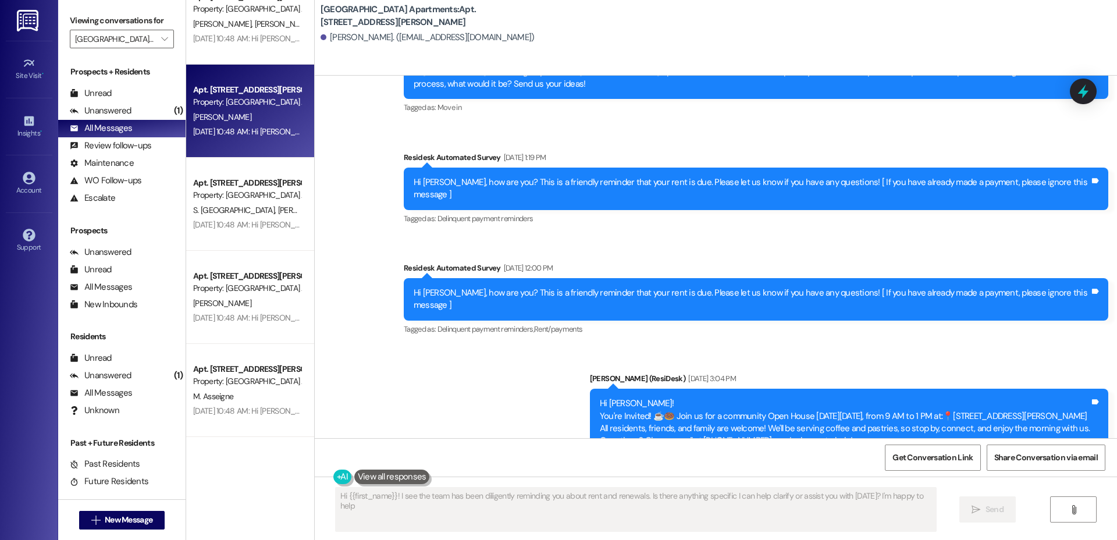
type textarea "Hi {{first_name}}! I see the team has been diligently reminding you about rent …"
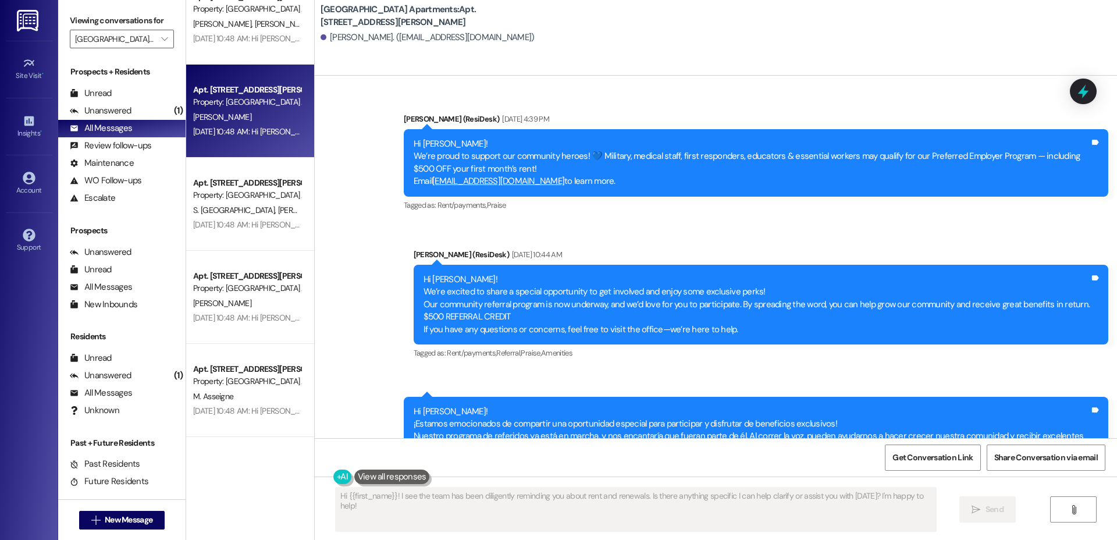
scroll to position [3630, 0]
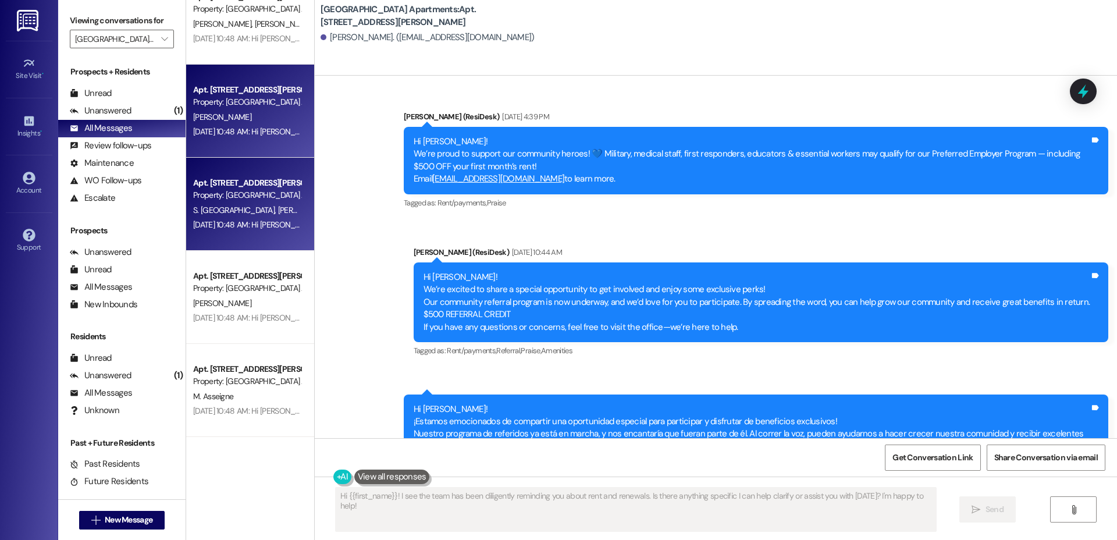
click at [278, 206] on span "[PERSON_NAME]" at bounding box center [307, 210] width 58 height 10
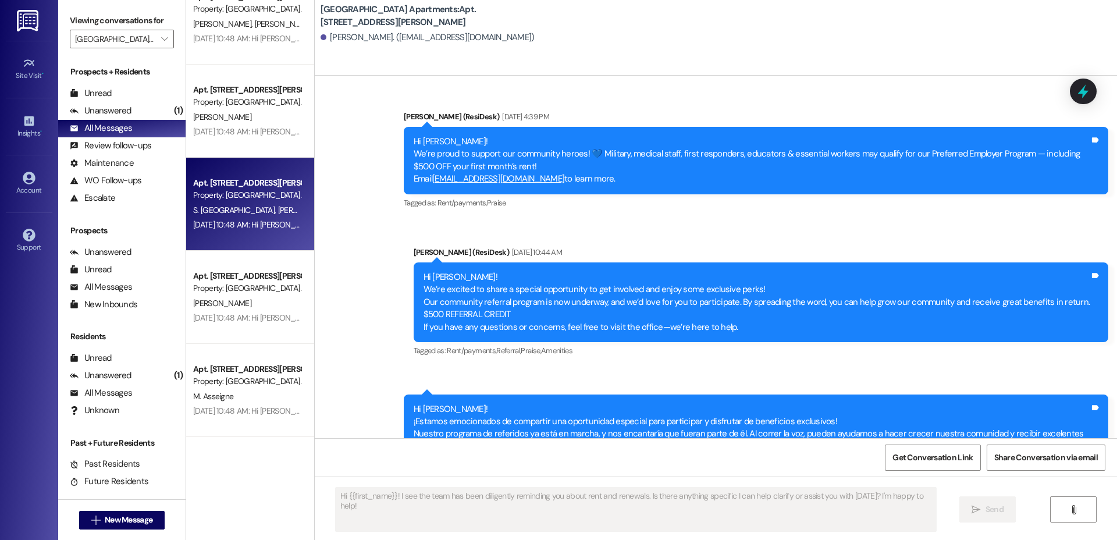
type textarea "Fetching suggested responses. Please feel free to read through the conversation…"
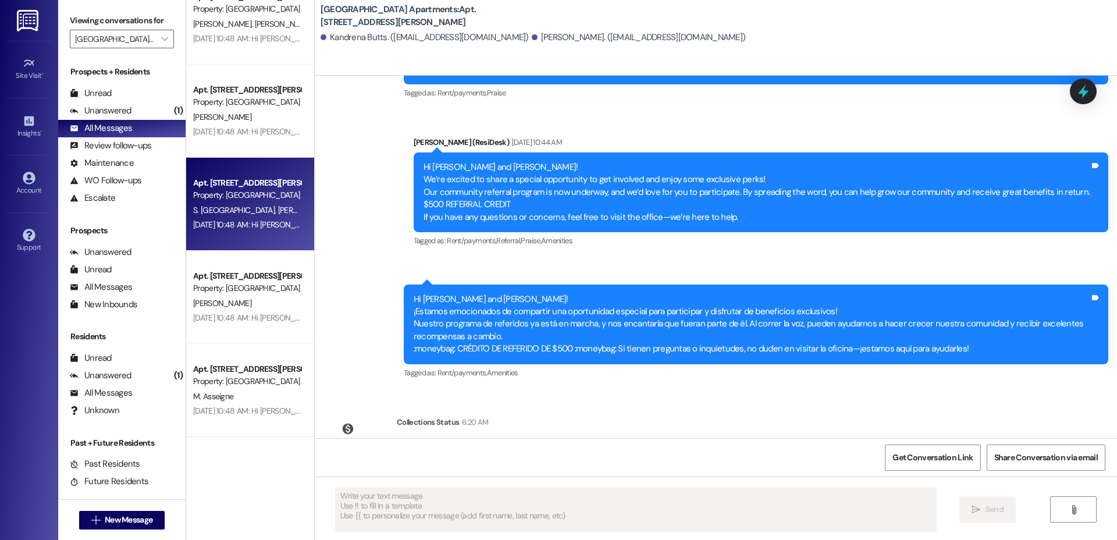
scroll to position [2865, 0]
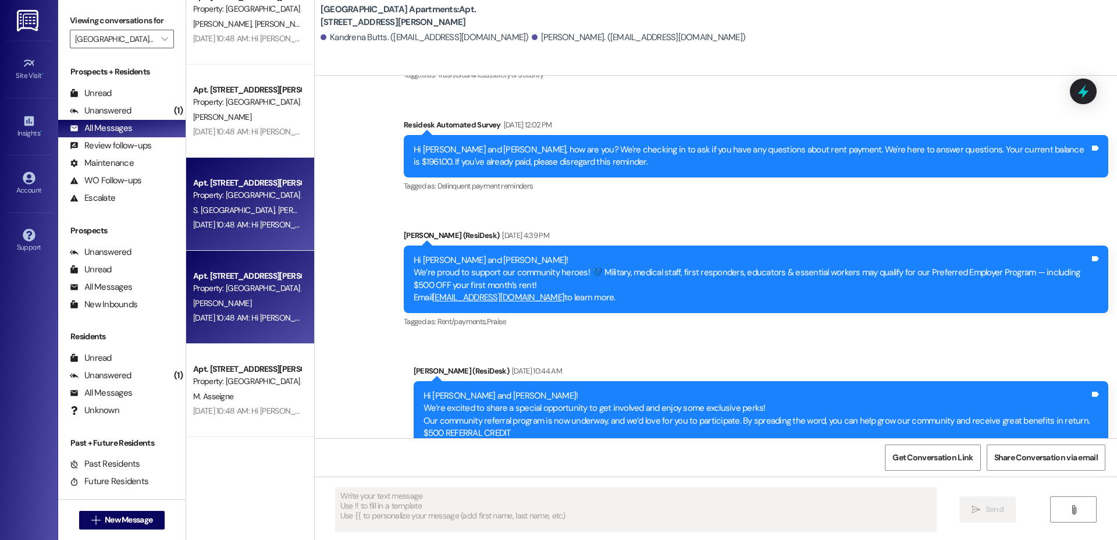
click at [244, 286] on div "Property: [GEOGRAPHIC_DATA] Apartments" at bounding box center [247, 288] width 108 height 12
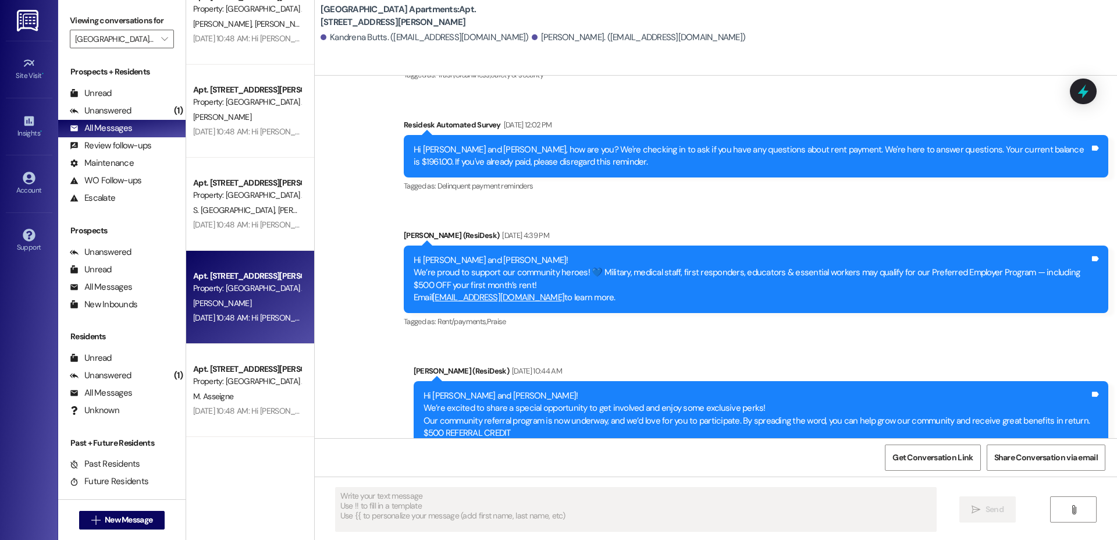
type textarea "Fetching suggested responses. Please feel free to read through the conversation…"
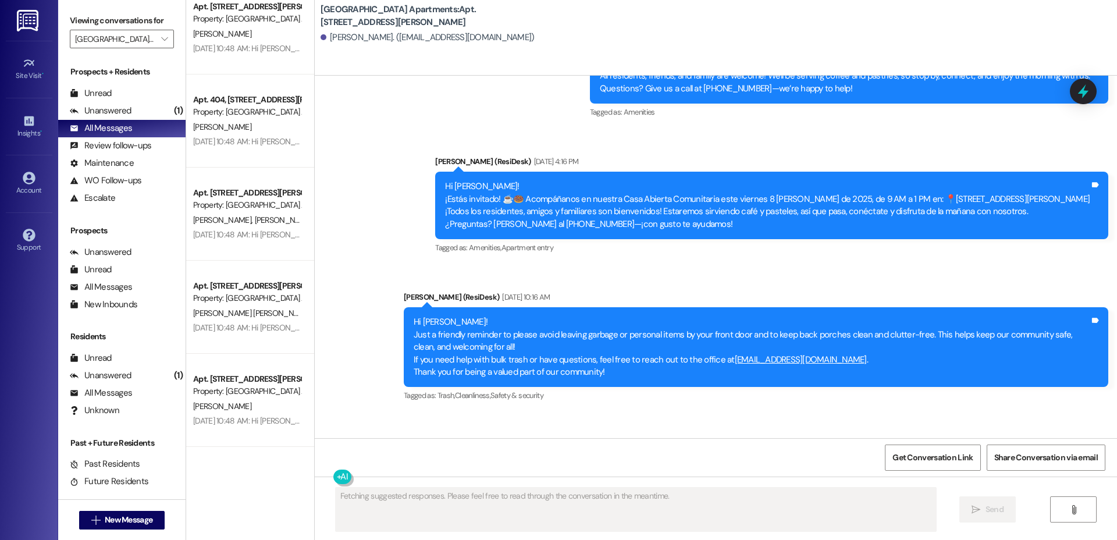
scroll to position [3201, 0]
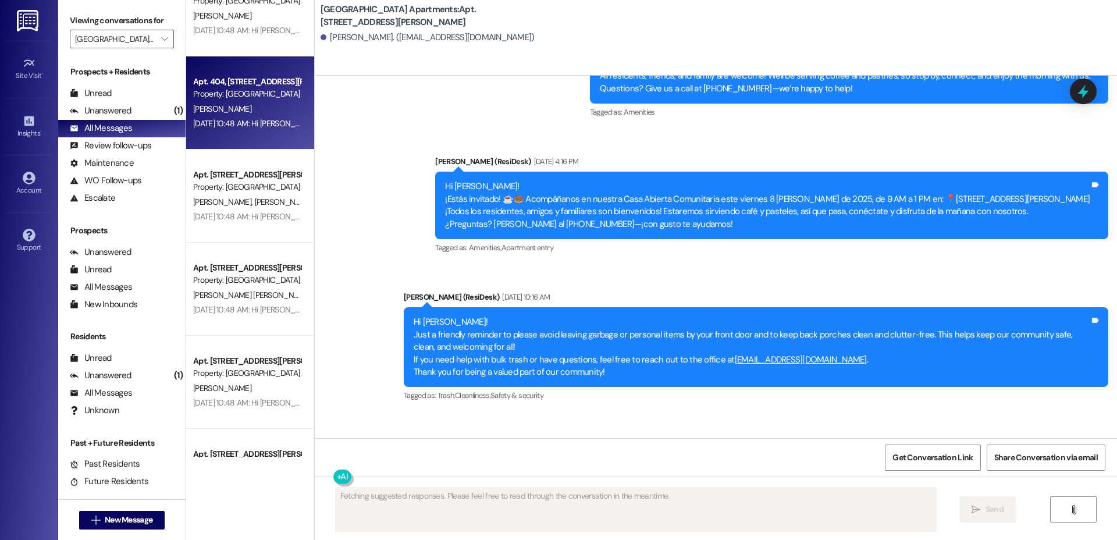
click at [222, 68] on div "Apt. 404, [STREET_ADDRESS][PERSON_NAME] Property: [GEOGRAPHIC_DATA] Apartments …" at bounding box center [250, 102] width 128 height 93
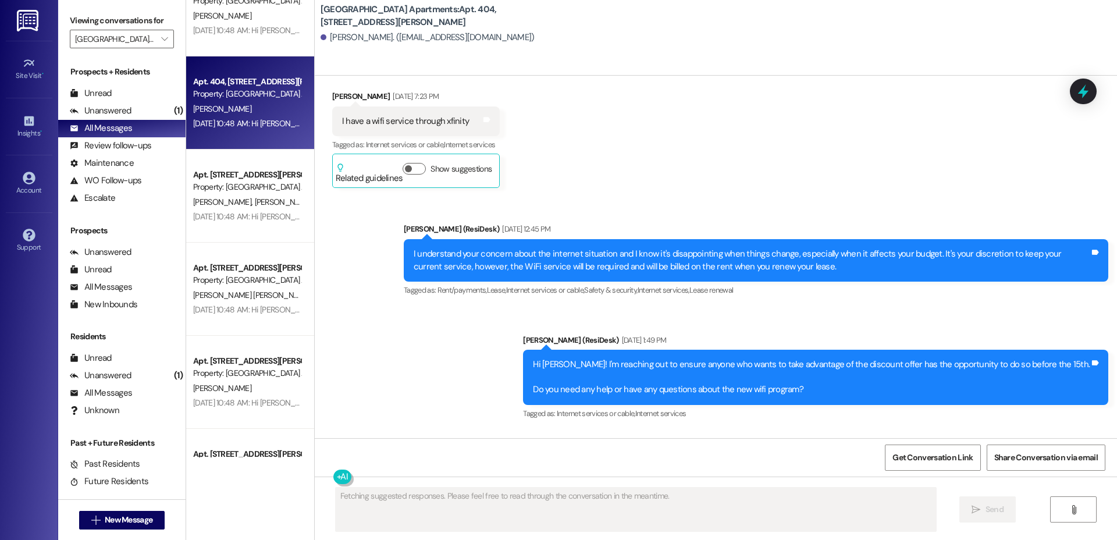
scroll to position [1408, 0]
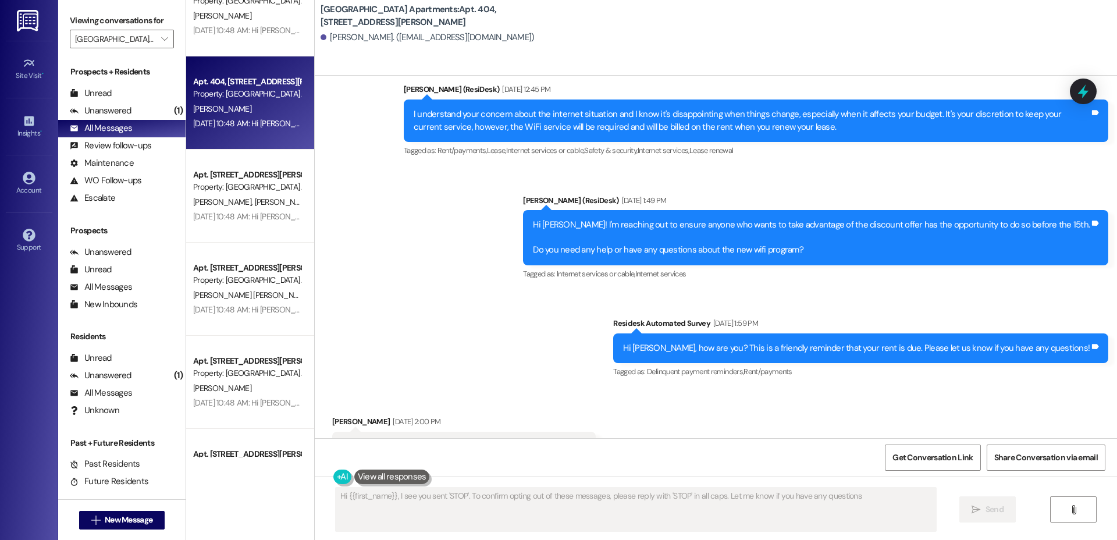
type textarea "Hi {{first_name}}, I see you sent 'STOP'. To confirm opting out of these messag…"
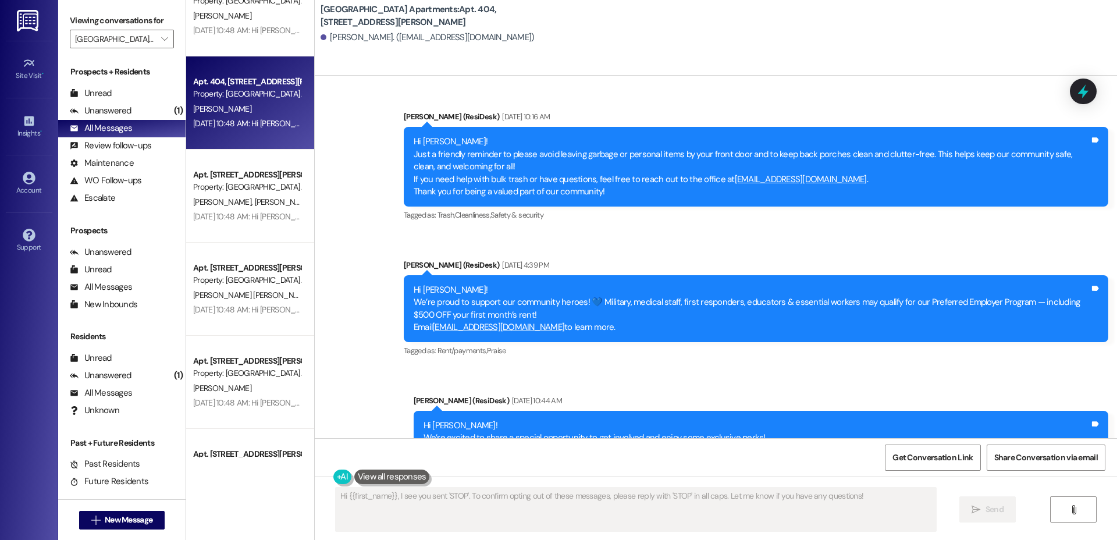
scroll to position [5377, 0]
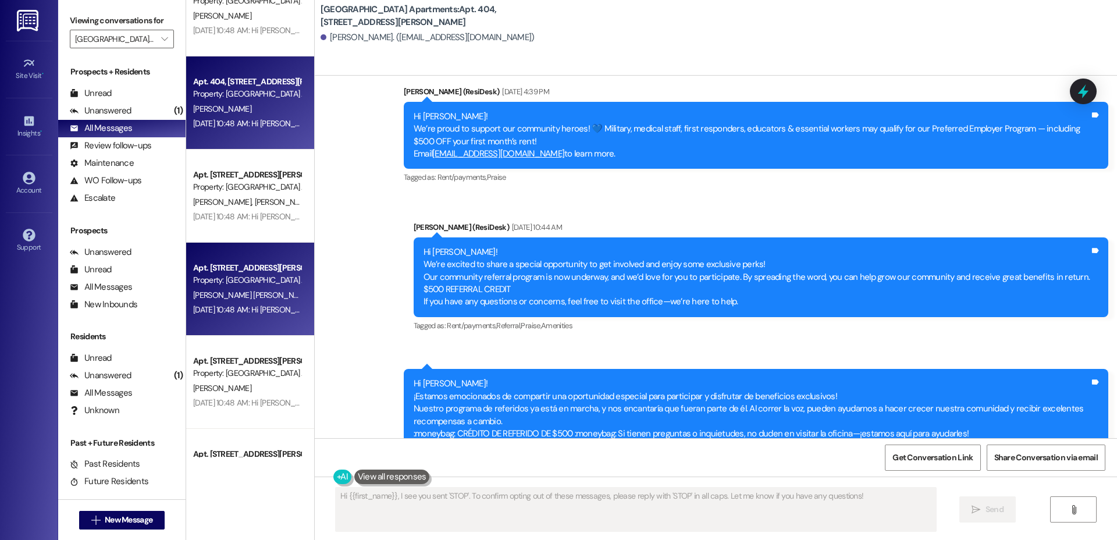
click at [203, 280] on div "Property: [GEOGRAPHIC_DATA] Apartments" at bounding box center [247, 280] width 108 height 12
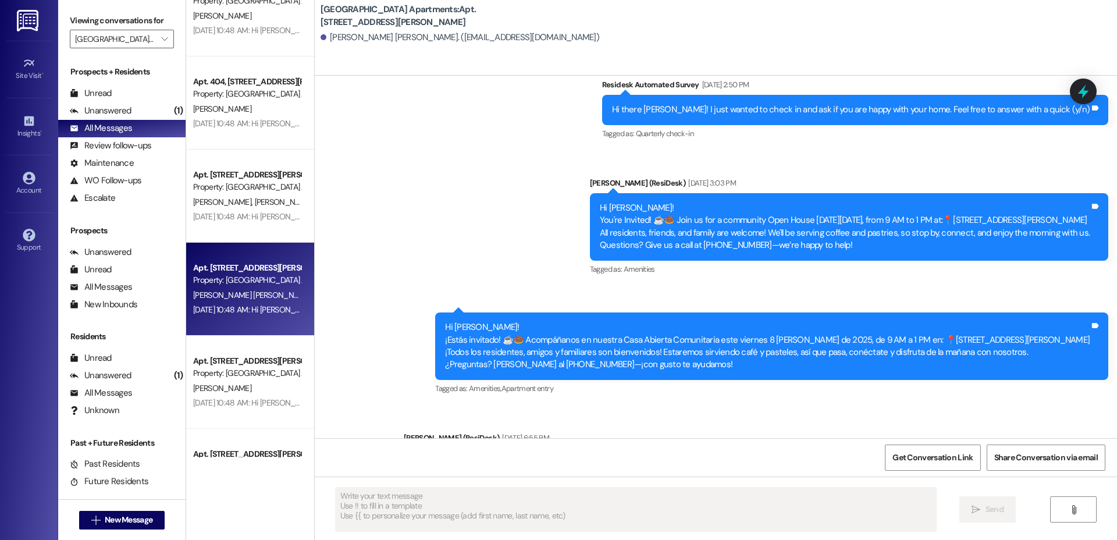
scroll to position [1472, 0]
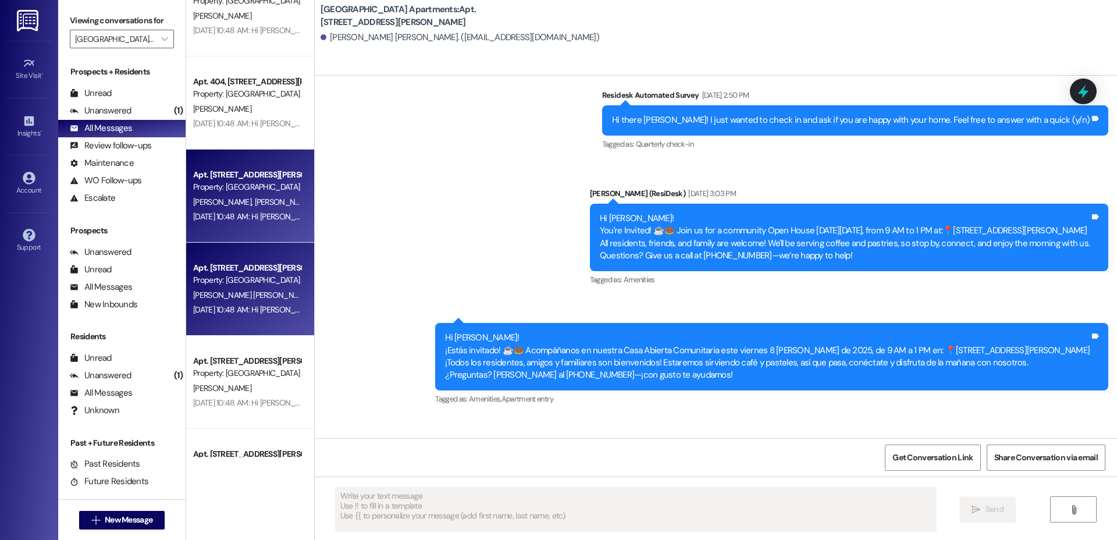
click at [254, 205] on span "[PERSON_NAME]" at bounding box center [283, 202] width 58 height 10
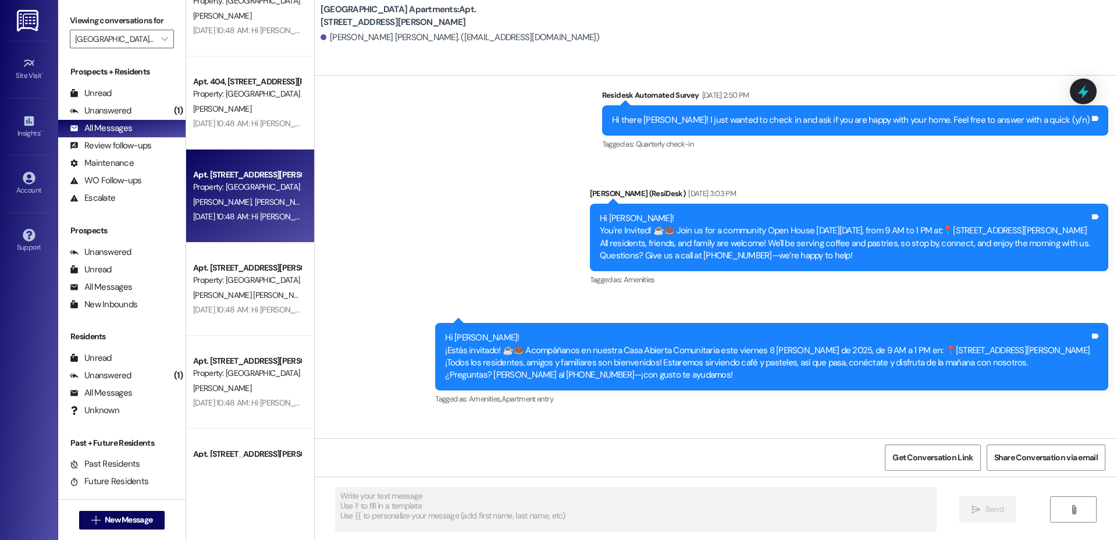
type textarea "Fetching suggested responses. Please feel free to read through the conversation…"
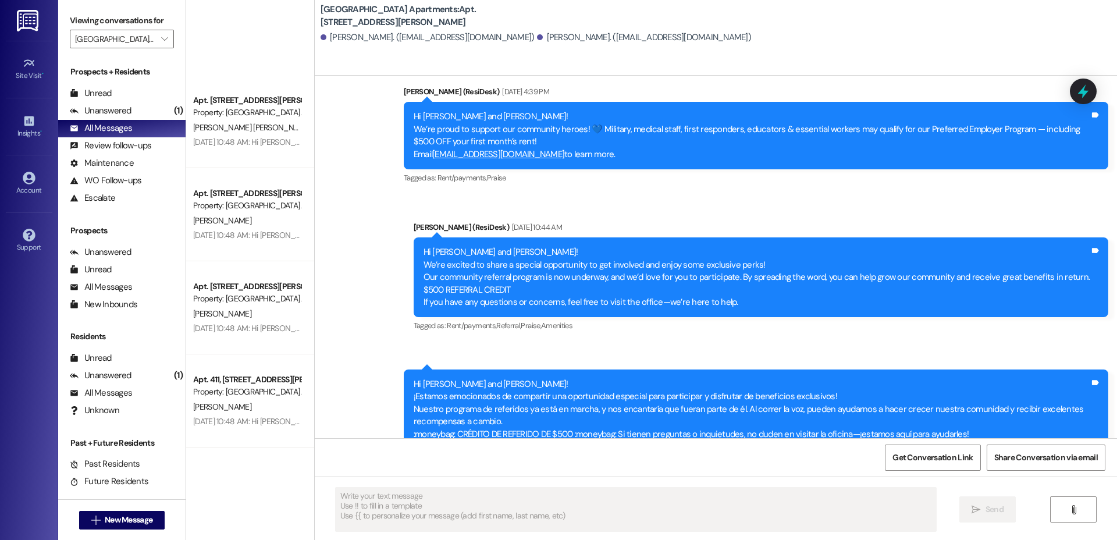
scroll to position [3826, 0]
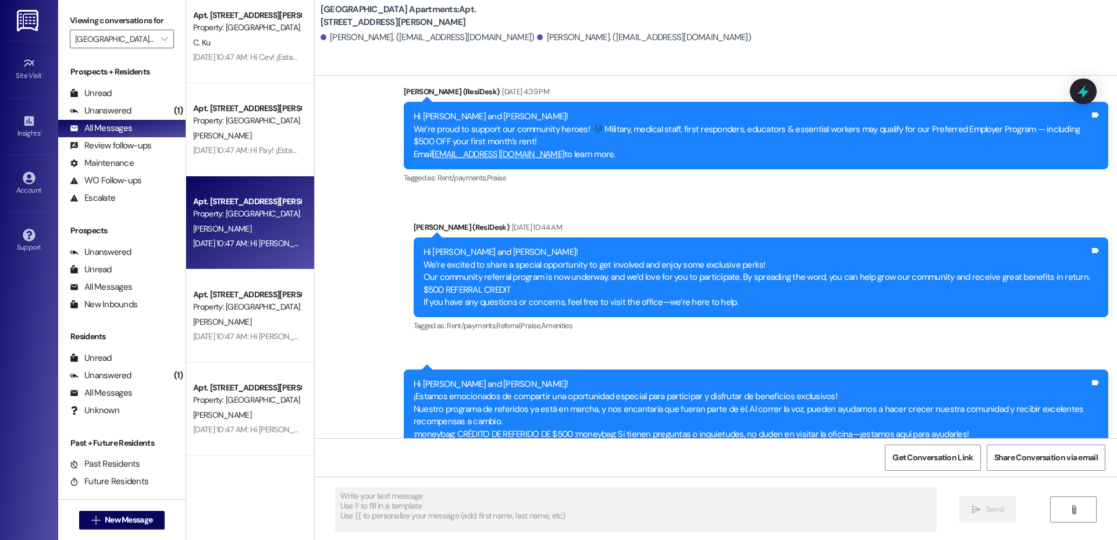
click at [232, 238] on div "[DATE] 10:47 AM: Hi [PERSON_NAME]! ¡Estamos emocionados de compartir una oportu…" at bounding box center [1079, 243] width 1772 height 10
type textarea "Fetching suggested responses. Please feel free to read through the conversation…"
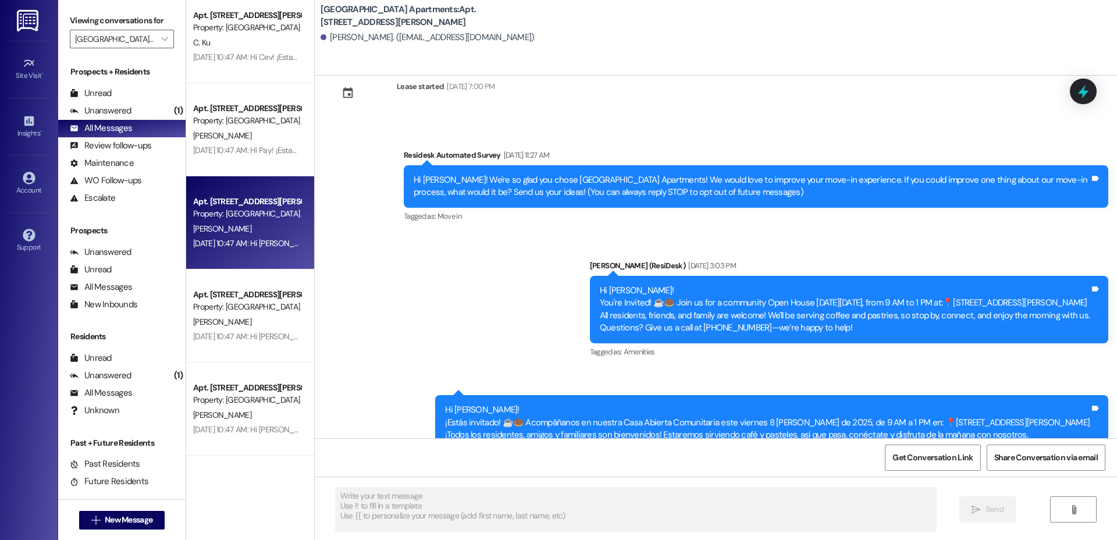
scroll to position [0, 0]
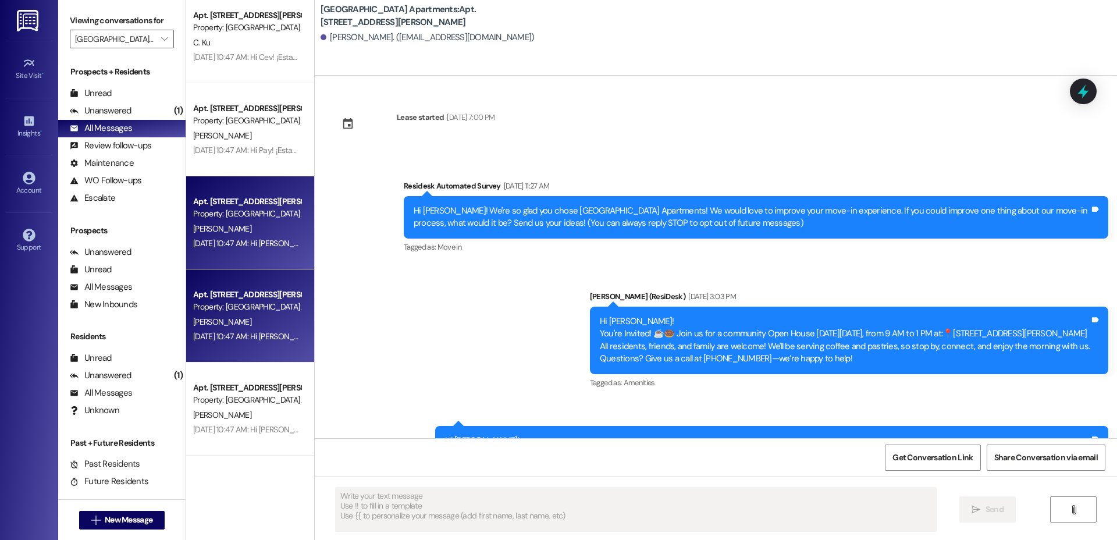
click at [267, 330] on div "[DATE] 10:47 AM: Hi [PERSON_NAME]! ¡Estamos emocionados de compartir una oportu…" at bounding box center [247, 336] width 110 height 15
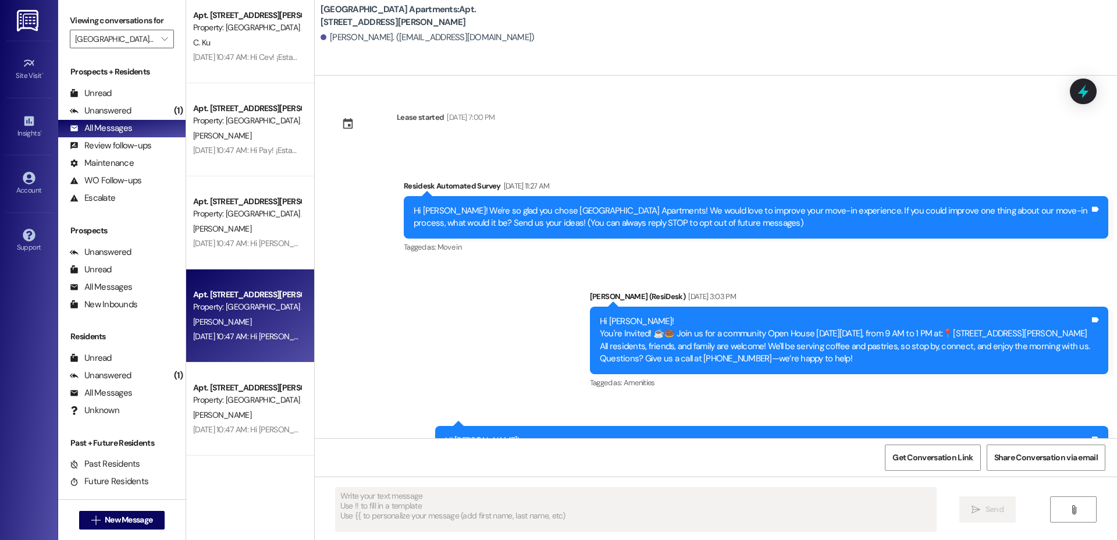
type textarea "Fetching suggested responses. Please feel free to read through the conversation…"
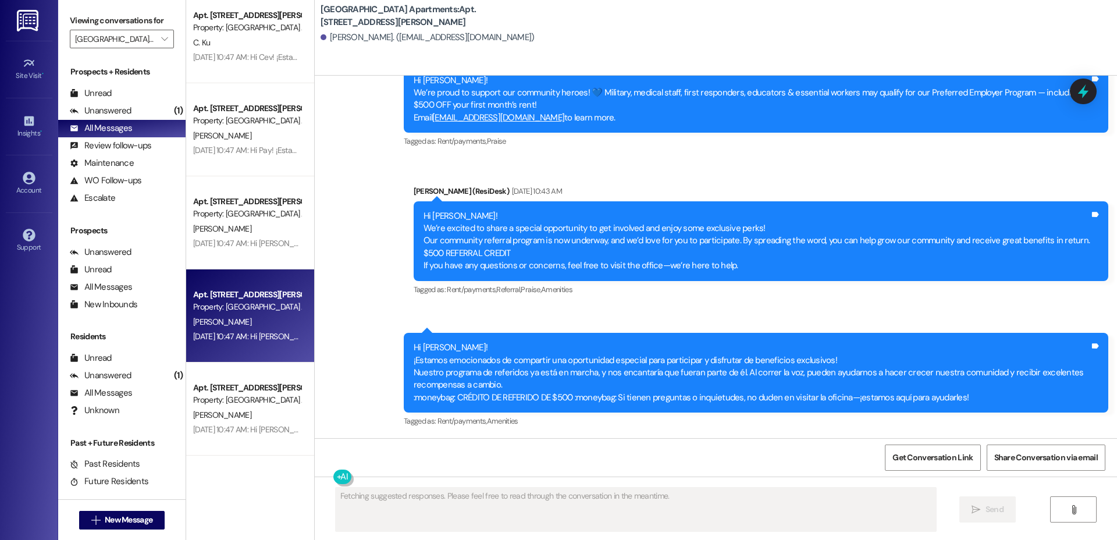
scroll to position [661, 0]
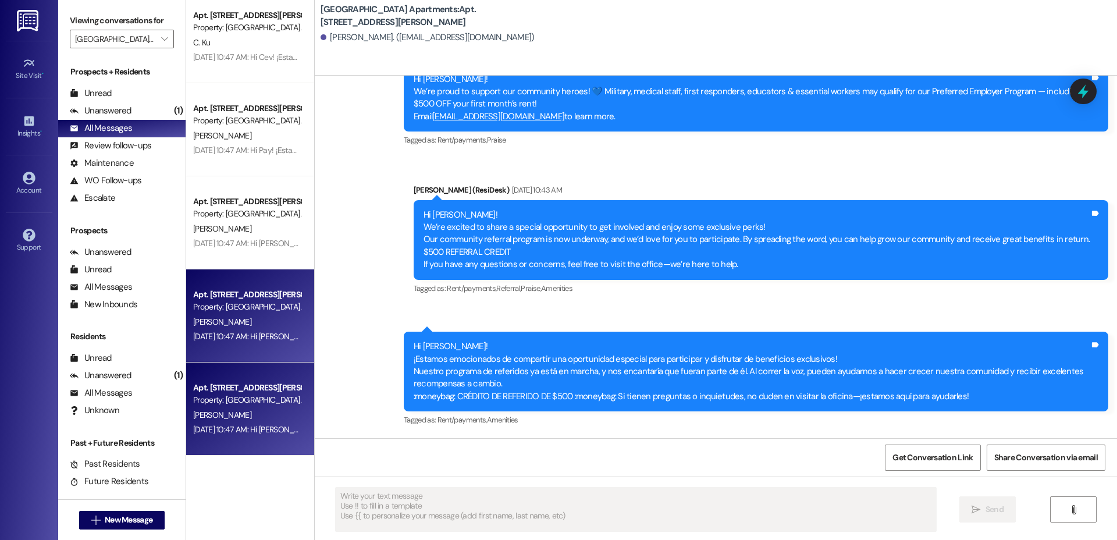
click at [234, 404] on div "Property: [GEOGRAPHIC_DATA] Apartments" at bounding box center [247, 400] width 108 height 12
type textarea "Fetching suggested responses. Please feel free to read through the conversation…"
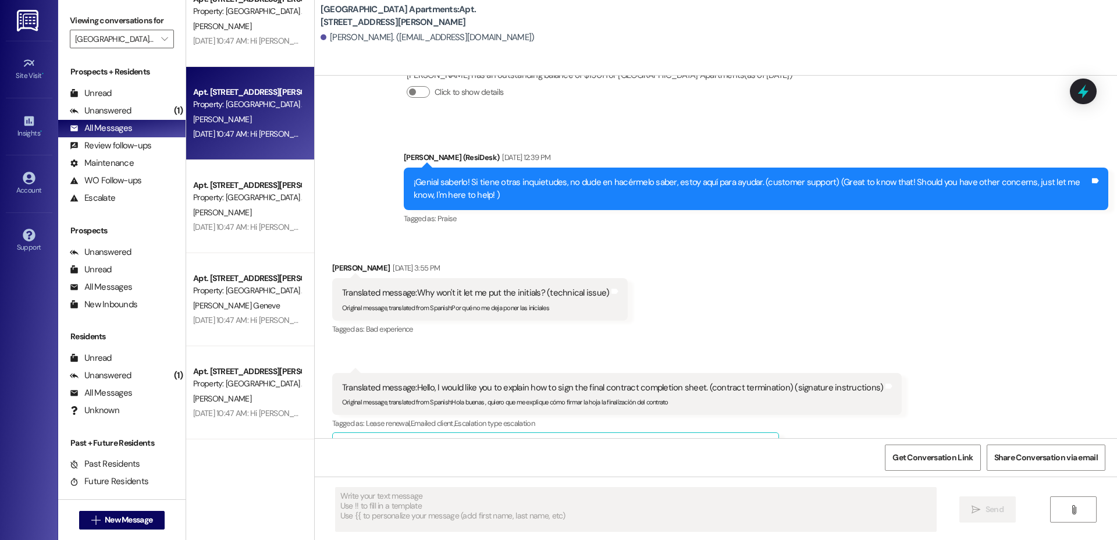
scroll to position [4197, 0]
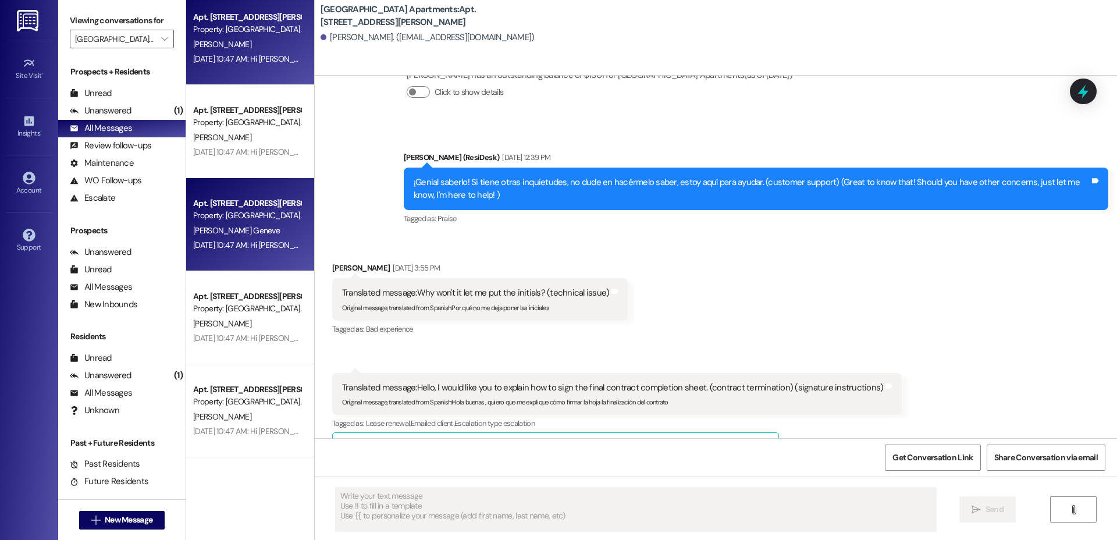
click at [259, 224] on div "[PERSON_NAME] Geneve" at bounding box center [247, 230] width 110 height 15
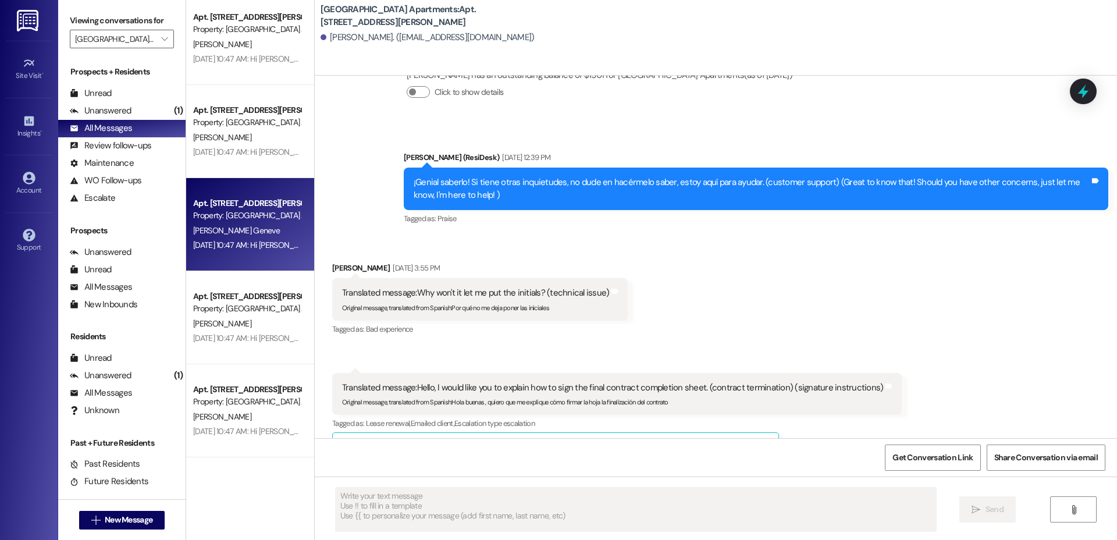
type textarea "Fetching suggested responses. Please feel free to read through the conversation…"
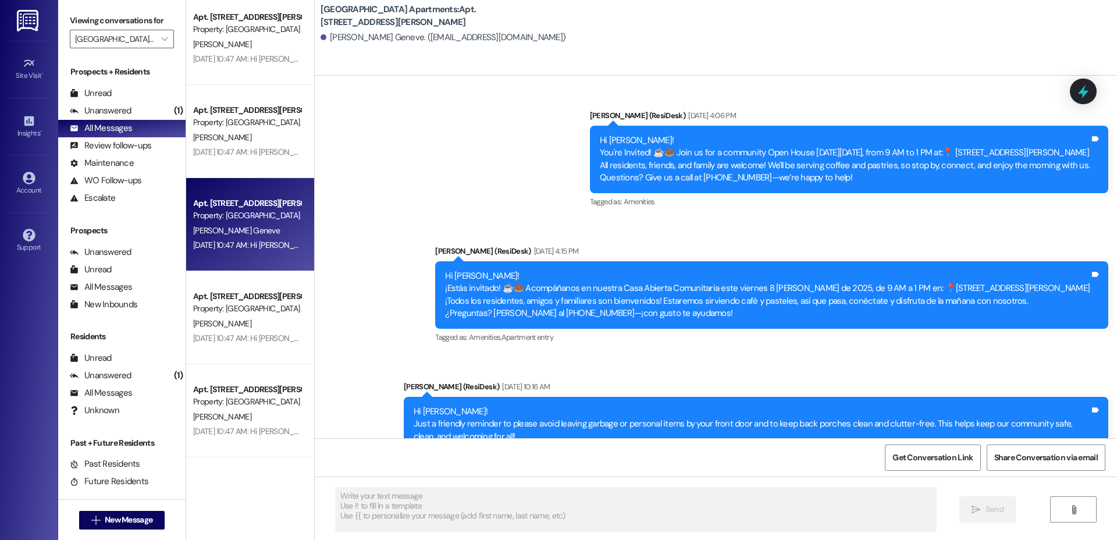
scroll to position [4491, 0]
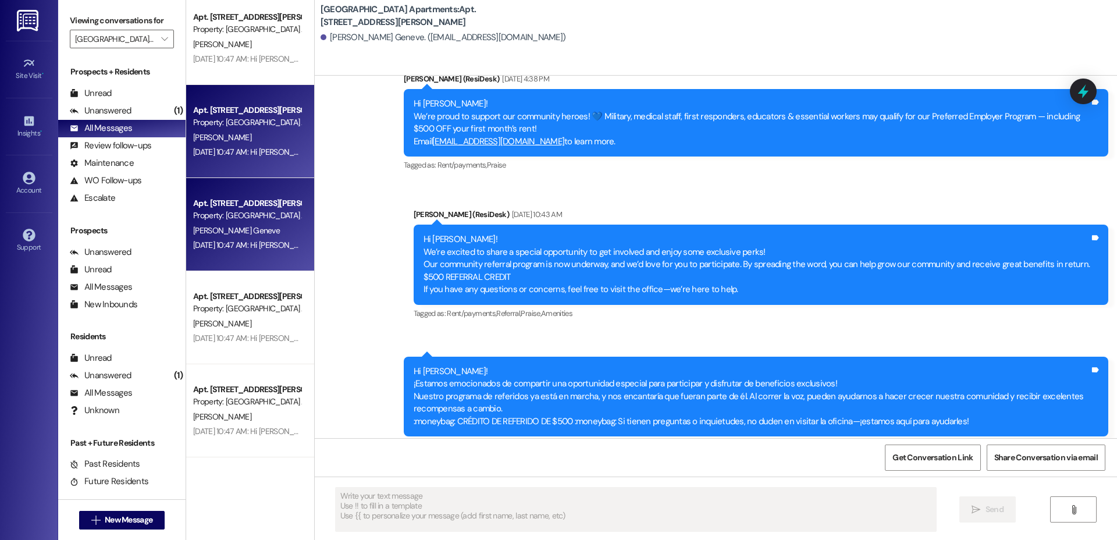
click at [217, 174] on div "Apt. [STREET_ADDRESS][PERSON_NAME] Property: [GEOGRAPHIC_DATA] Apartments [PERS…" at bounding box center [250, 131] width 128 height 93
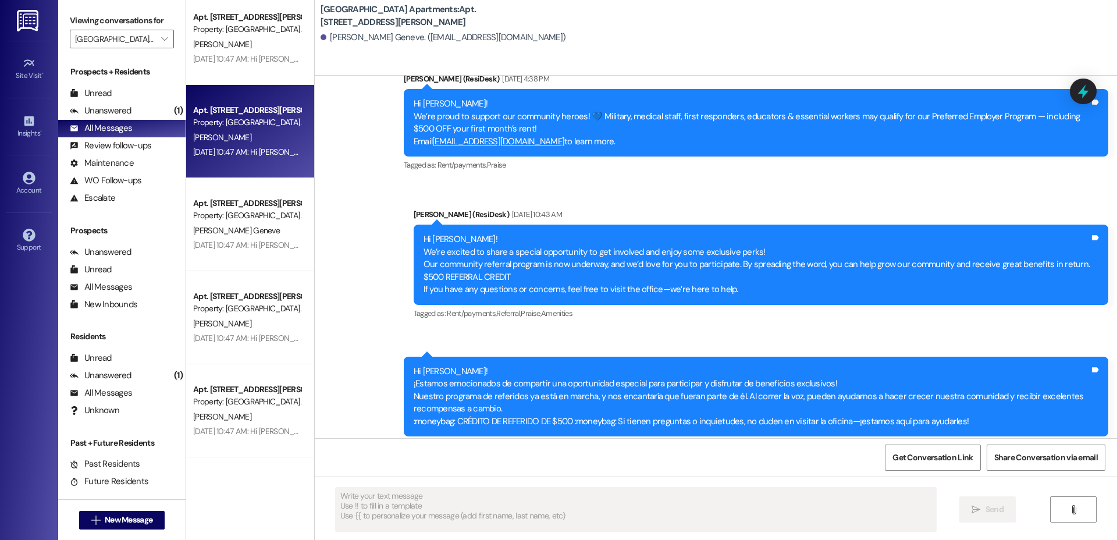
type textarea "Fetching suggested responses. Please feel free to read through the conversation…"
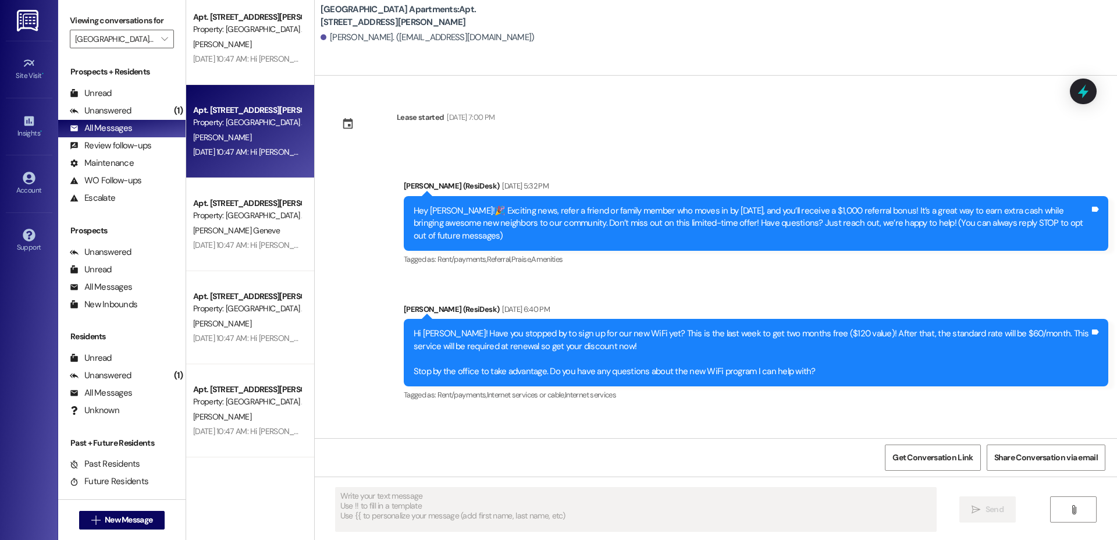
type textarea "Fetching suggested responses. Please feel free to read through the conversation…"
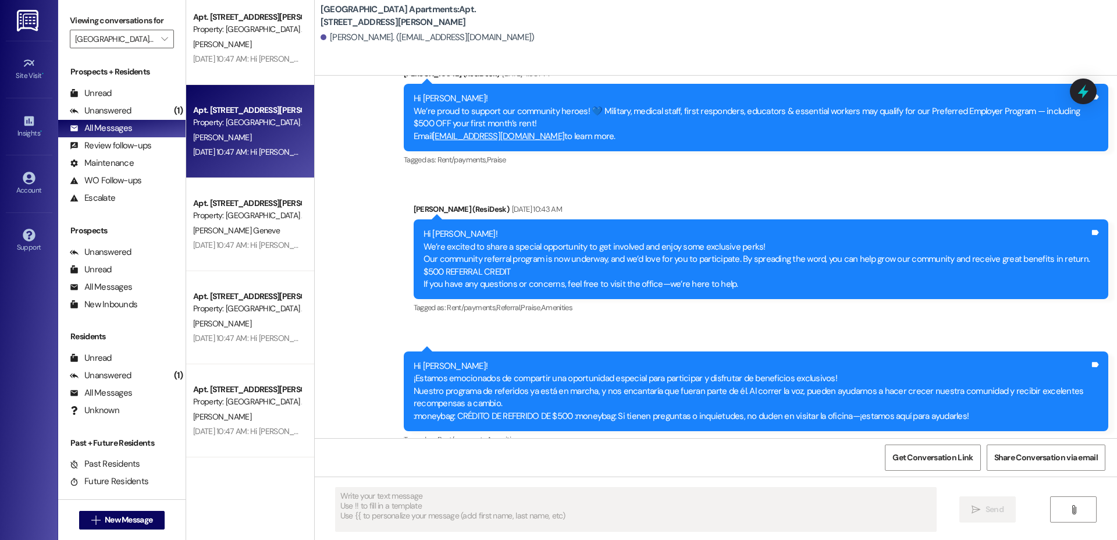
scroll to position [1860, 0]
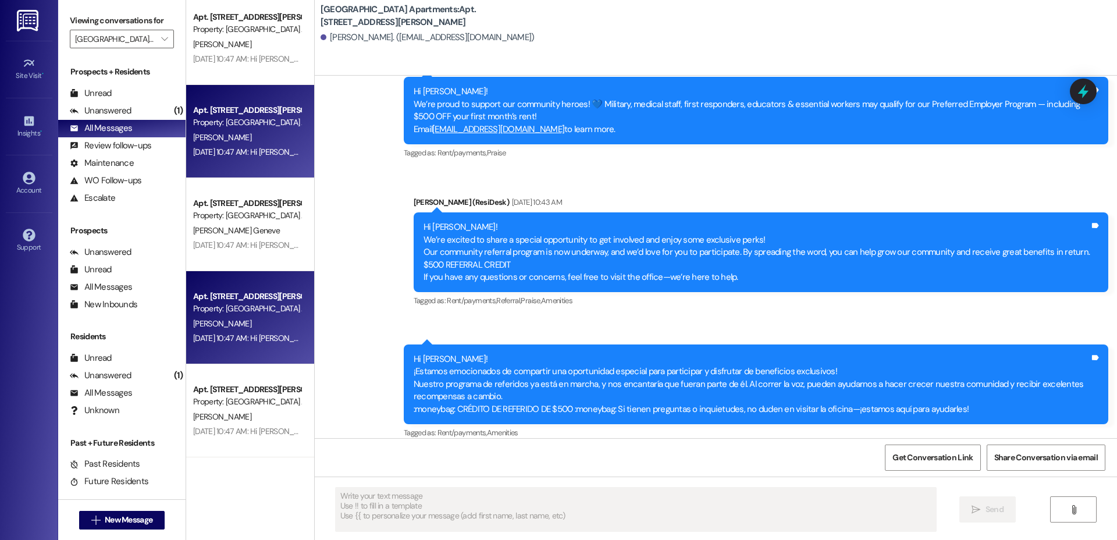
click at [247, 303] on div "Property: [GEOGRAPHIC_DATA] Apartments" at bounding box center [247, 309] width 108 height 12
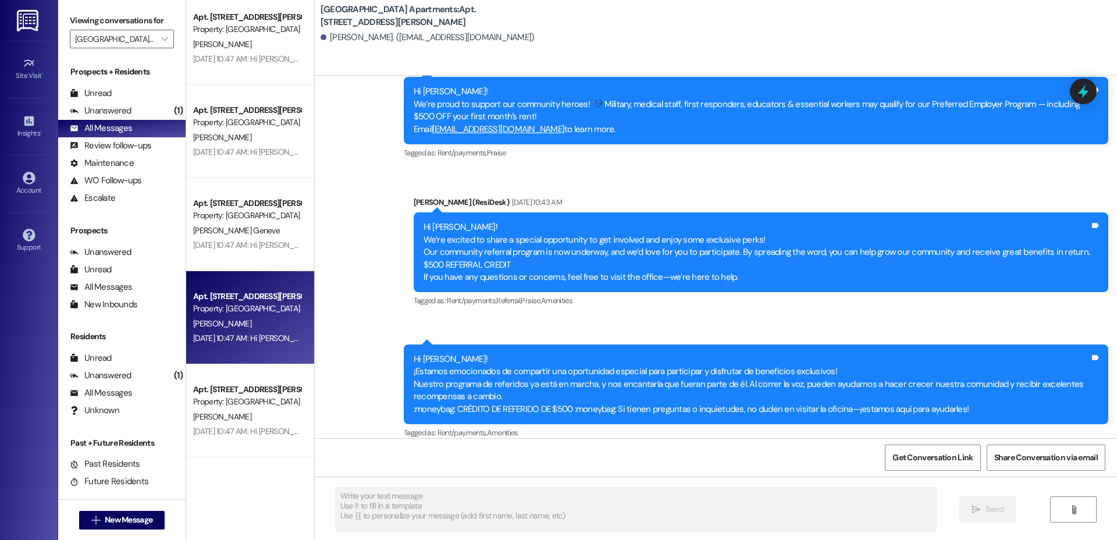
type textarea "Fetching suggested responses. Please feel free to read through the conversation…"
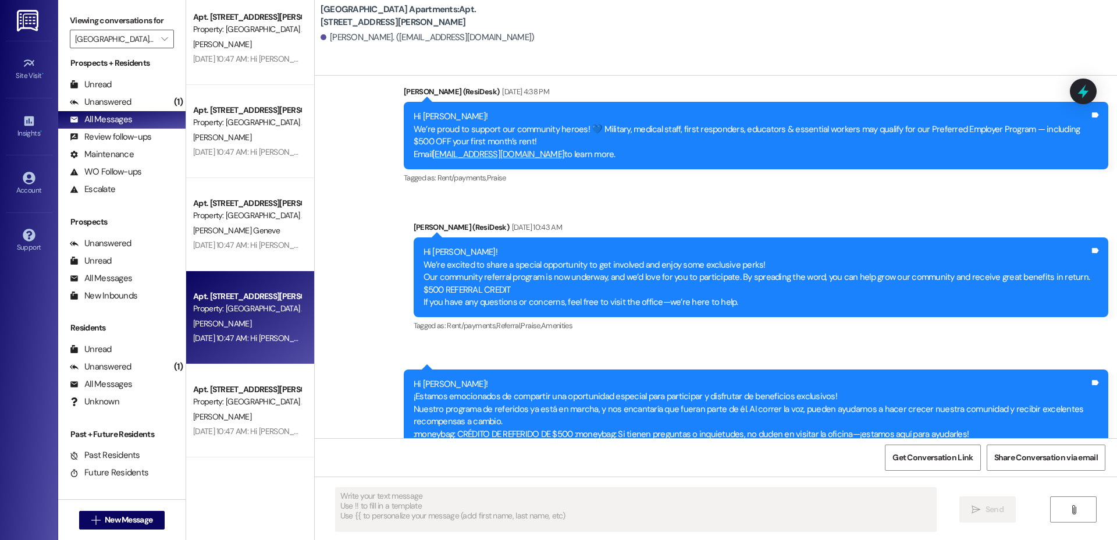
scroll to position [16, 0]
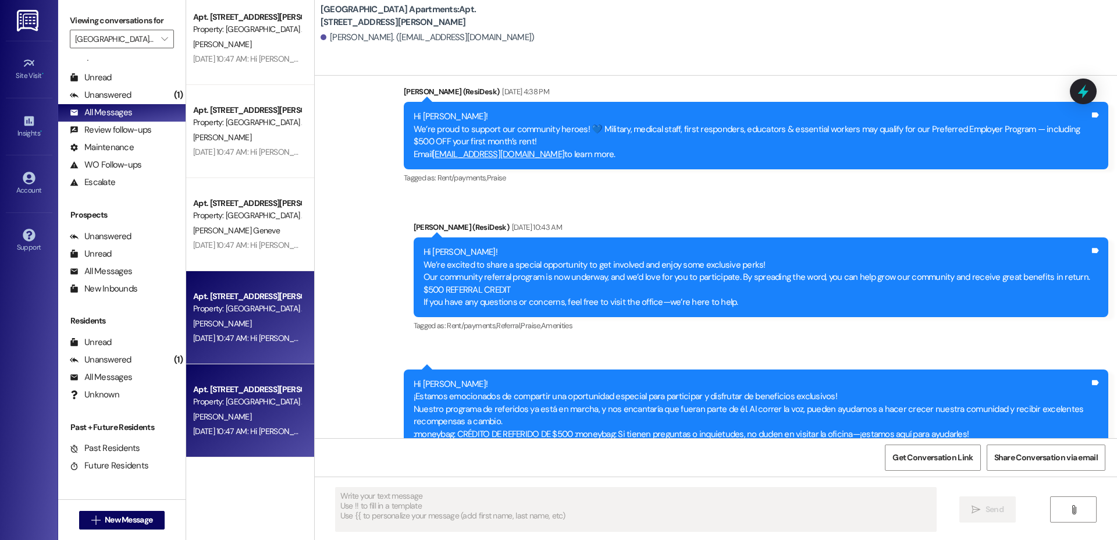
click at [205, 400] on div "Property: [GEOGRAPHIC_DATA] Apartments" at bounding box center [247, 402] width 108 height 12
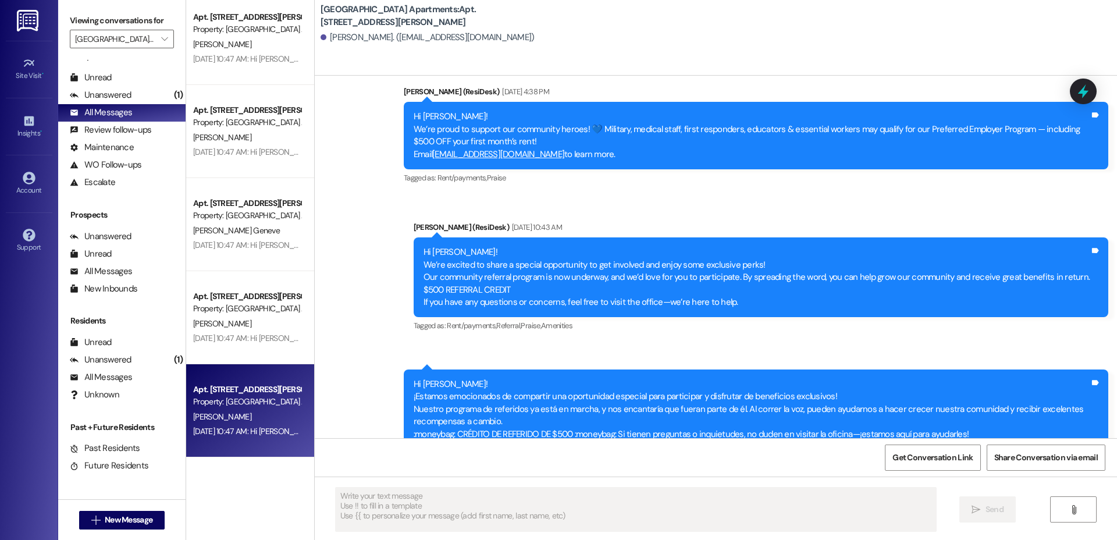
type textarea "Fetching suggested responses. Please feel free to read through the conversation…"
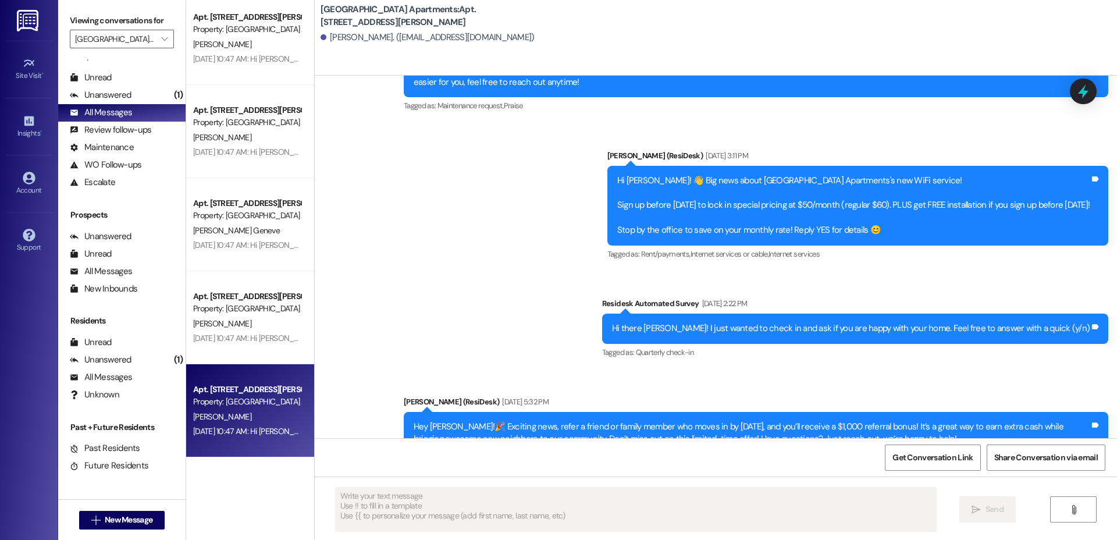
scroll to position [0, 0]
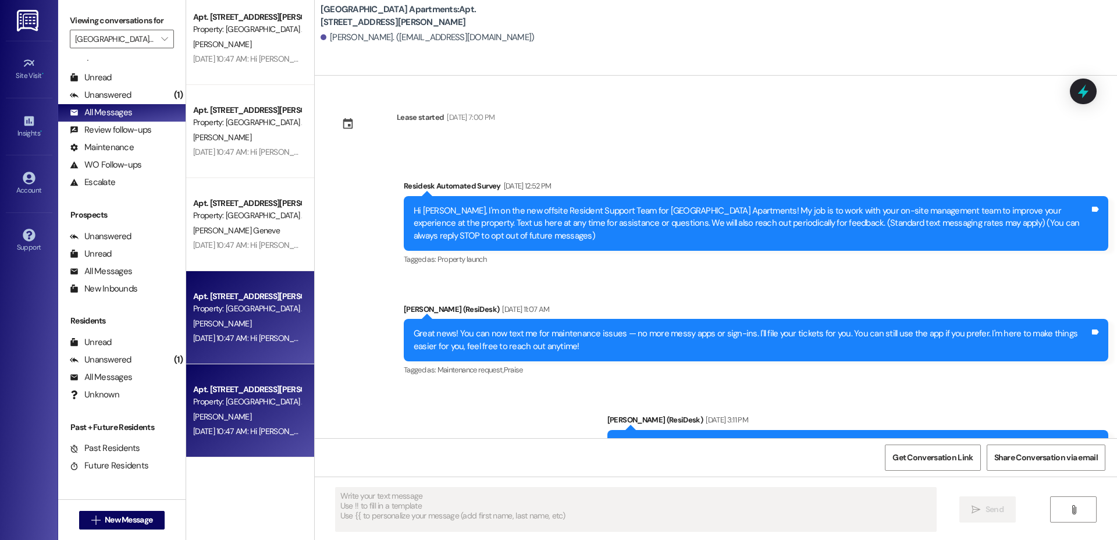
click at [260, 298] on div "Apt. [STREET_ADDRESS][PERSON_NAME]" at bounding box center [247, 296] width 108 height 12
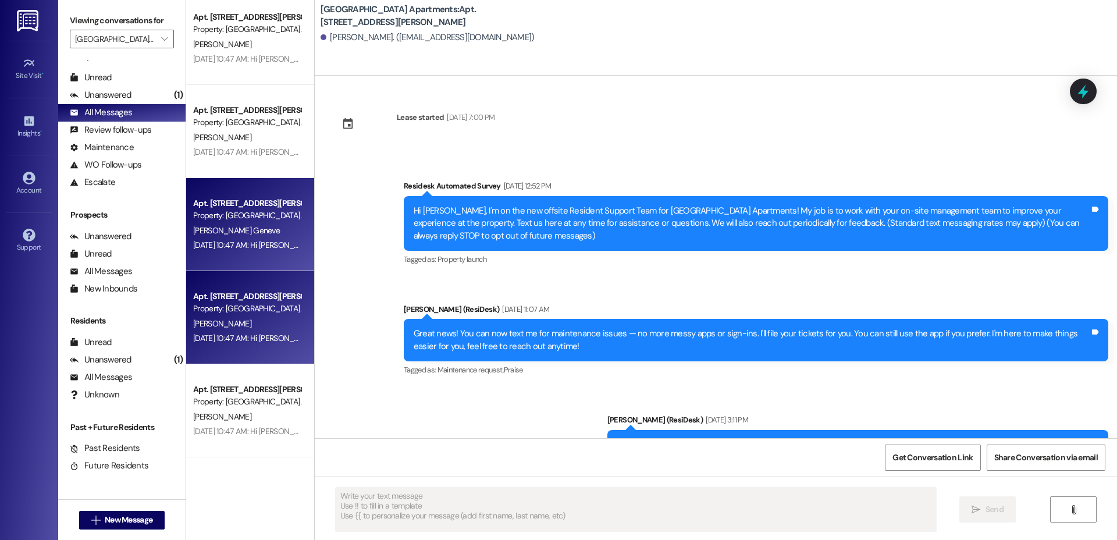
type textarea "Fetching suggested responses. Please feel free to read through the conversation…"
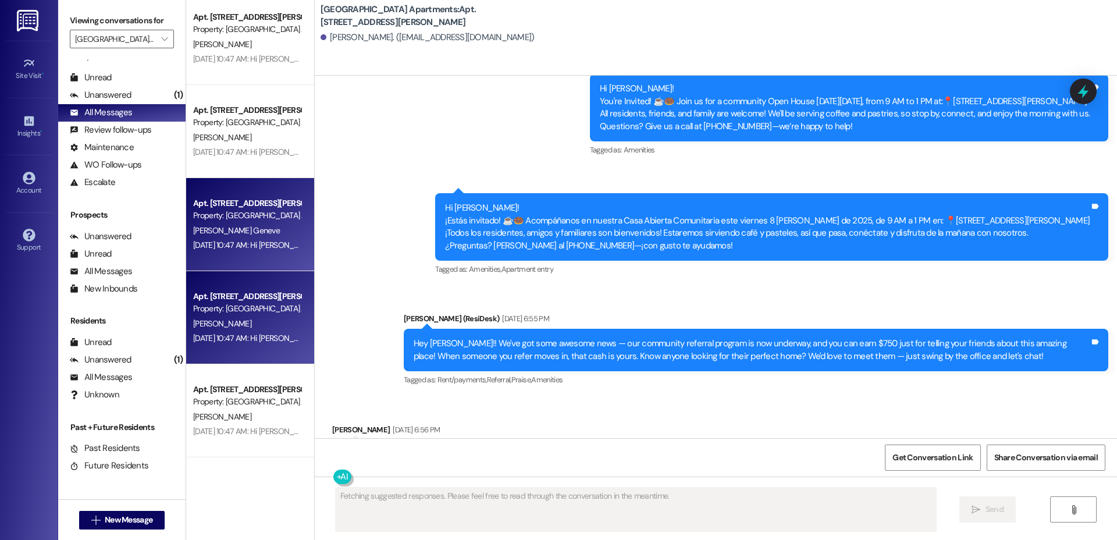
scroll to position [1726, 0]
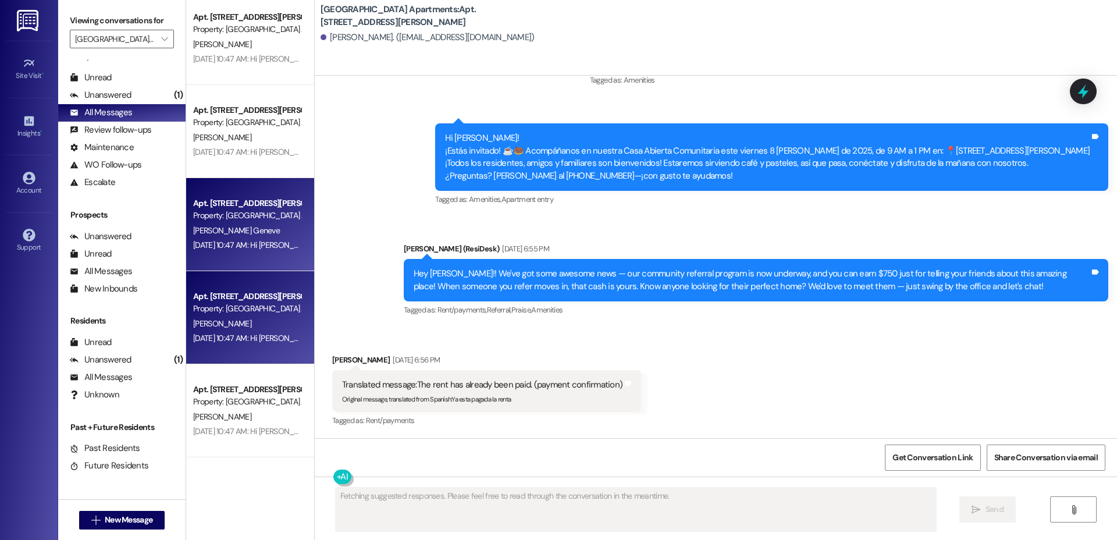
click at [238, 236] on div "[PERSON_NAME] Geneve" at bounding box center [247, 230] width 110 height 15
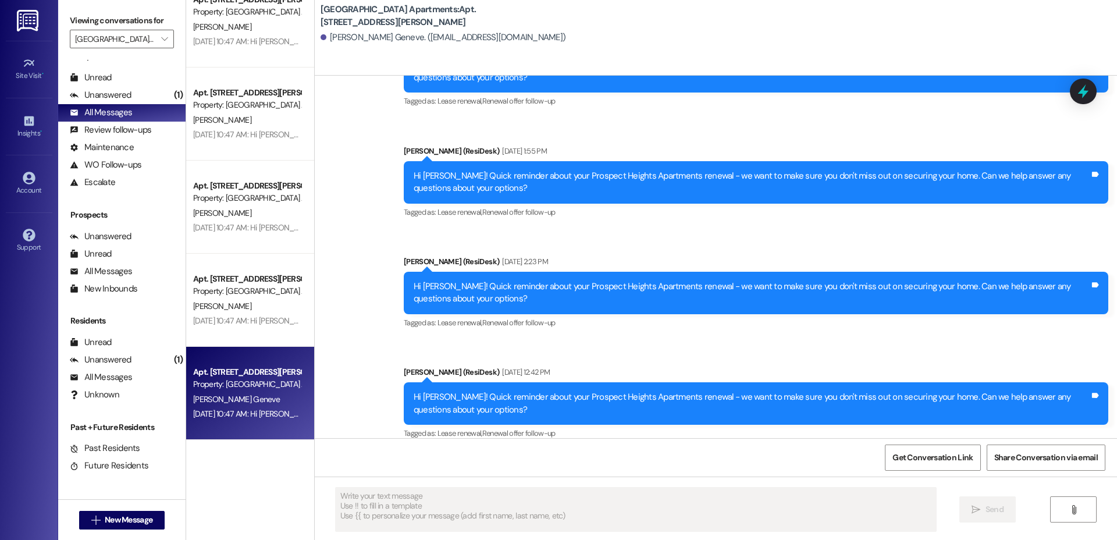
scroll to position [3960, 0]
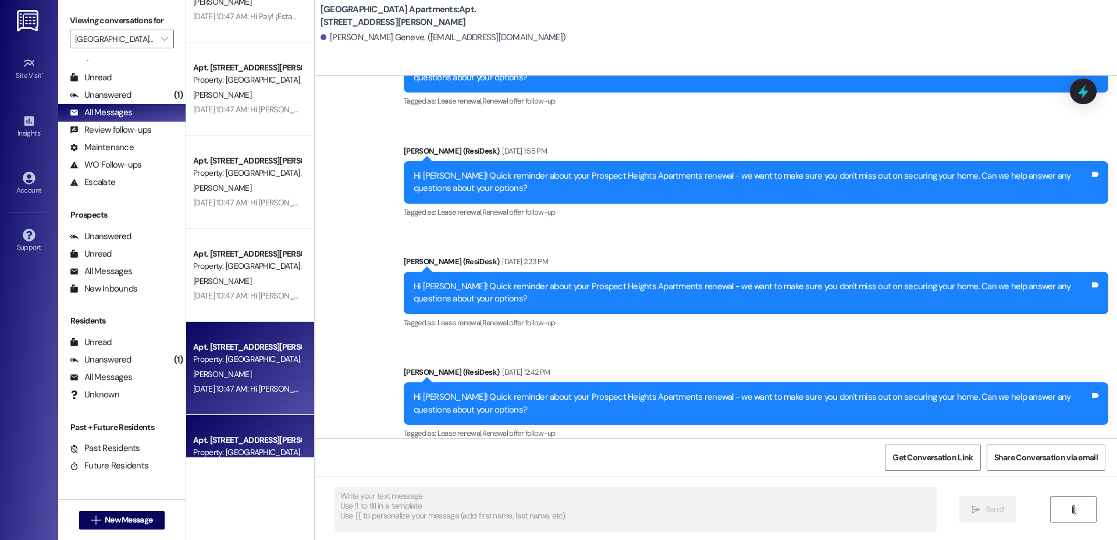
click at [234, 373] on div "[PERSON_NAME]" at bounding box center [247, 374] width 110 height 15
type textarea "Fetching suggested responses. Please feel free to read through the conversation…"
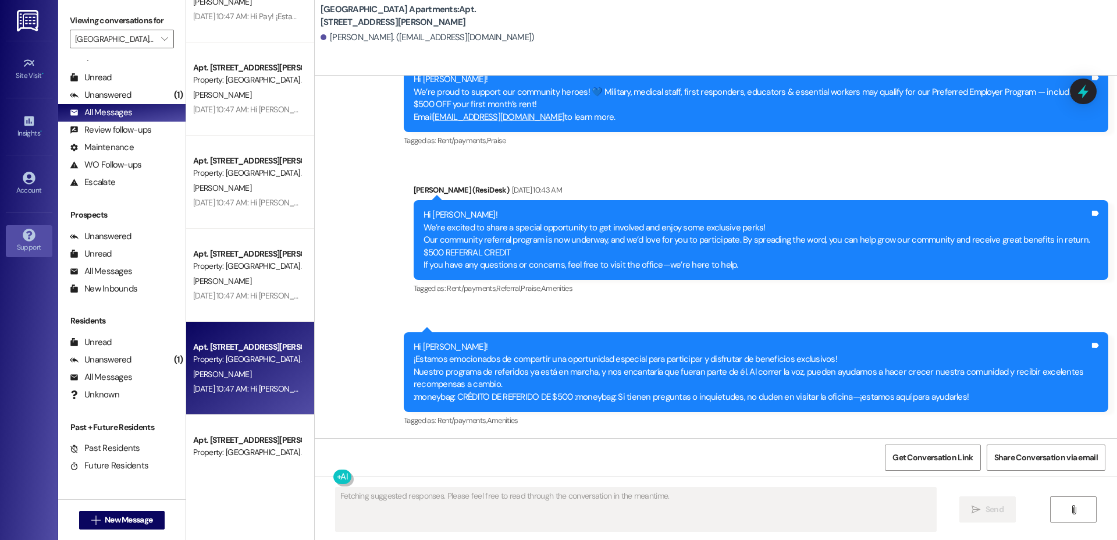
scroll to position [1859, 0]
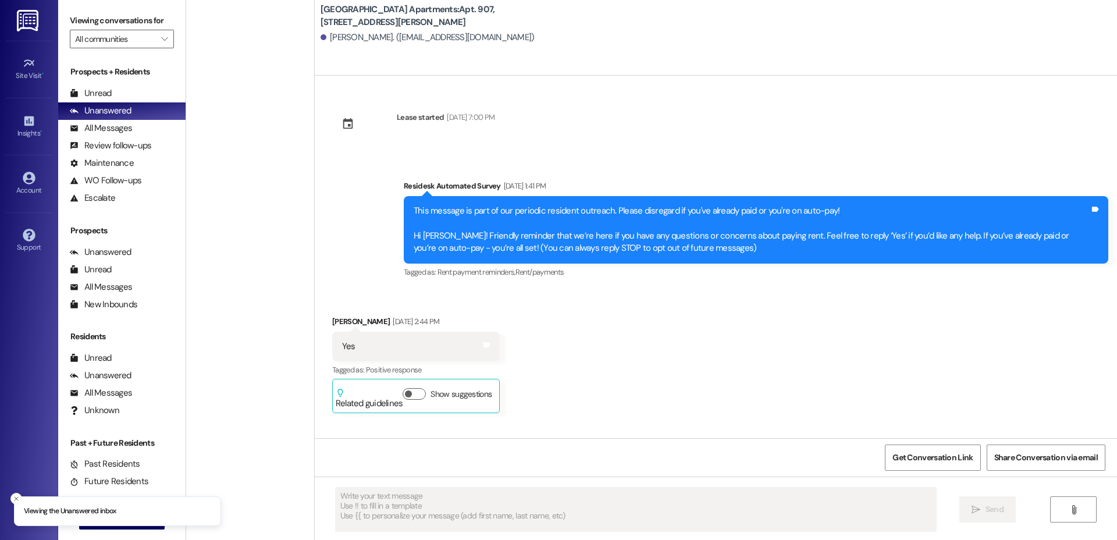
scroll to position [5377, 0]
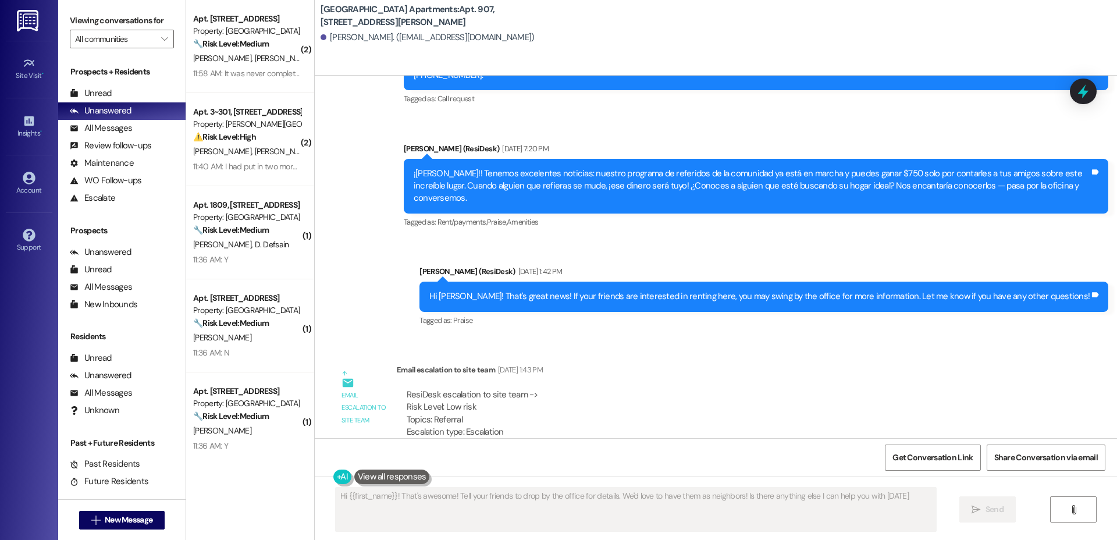
type textarea "Hi {{first_name}}! That's awesome! Tell your friends to drop by the office for …"
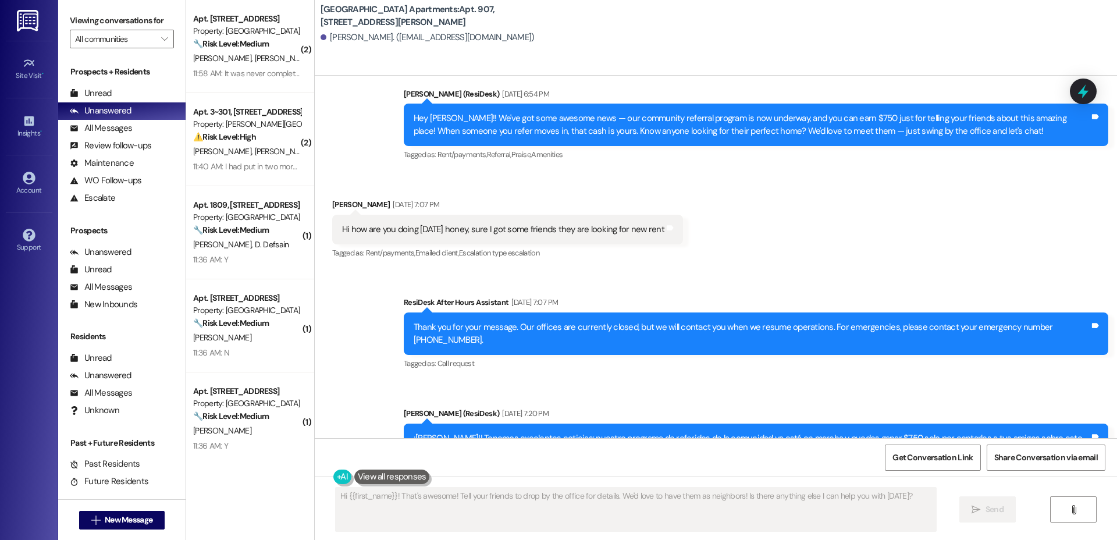
scroll to position [4166, 0]
